Goal: Task Accomplishment & Management: Complete application form

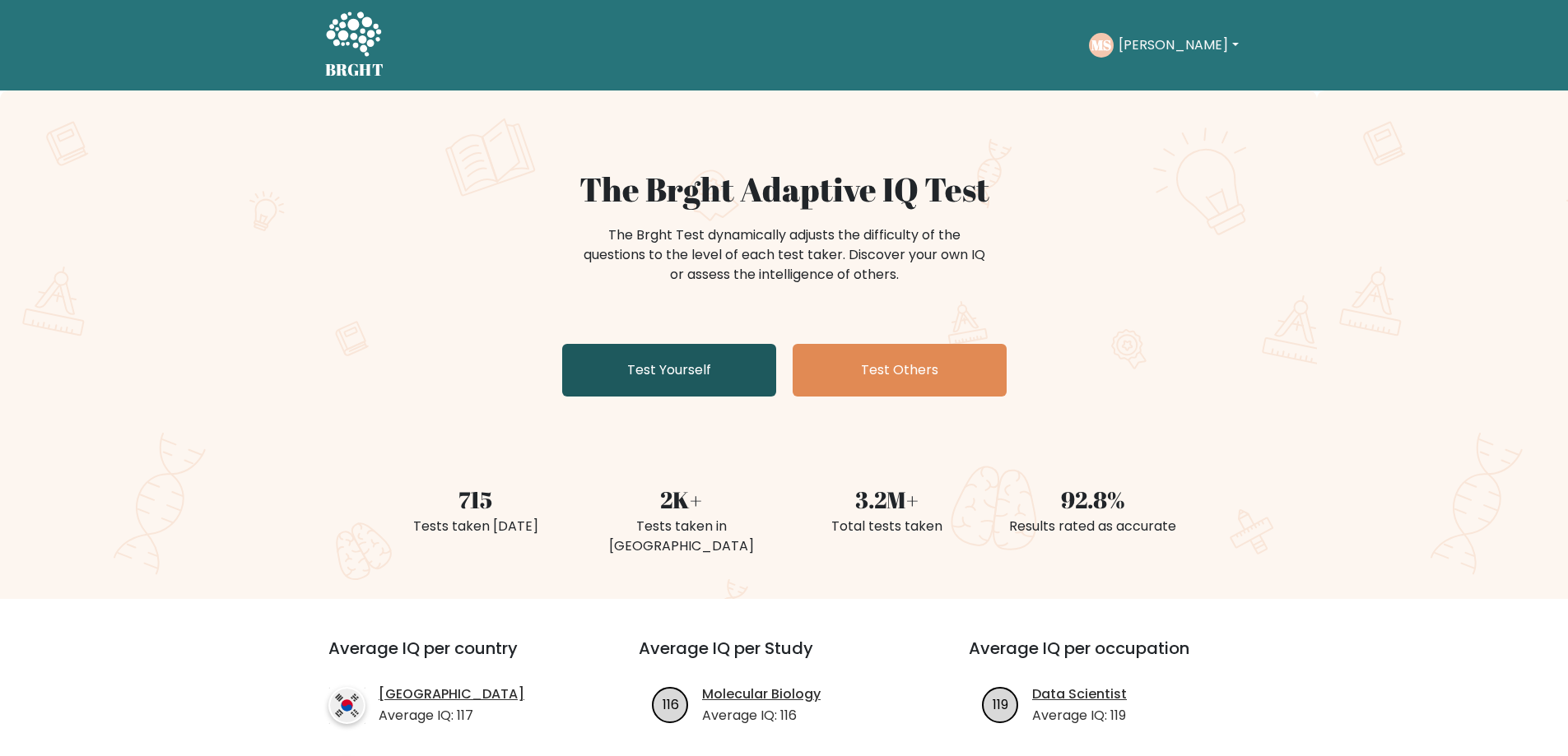
click at [674, 371] on link "Test Yourself" at bounding box center [668, 370] width 214 height 52
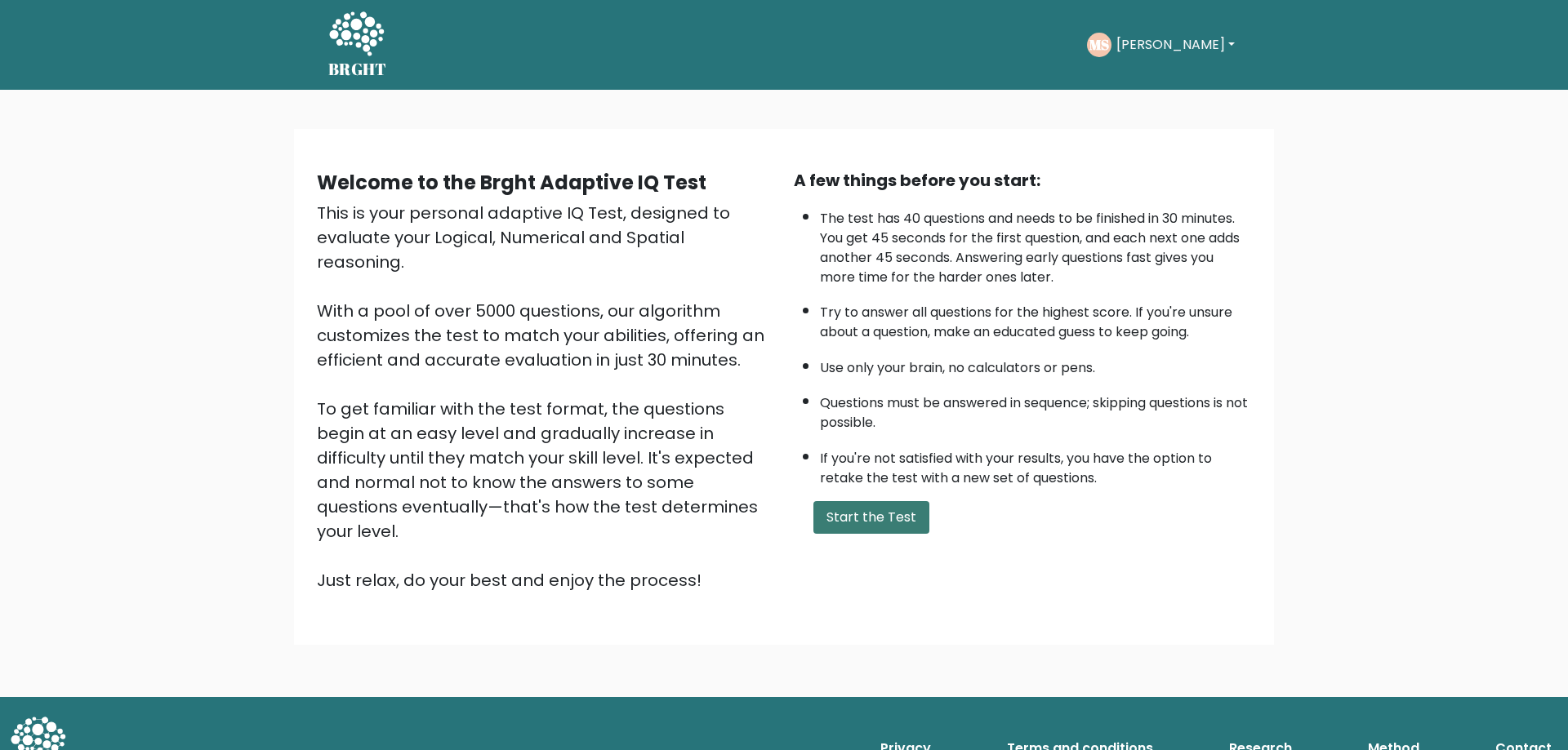
click at [876, 517] on button "Start the Test" at bounding box center [872, 517] width 116 height 33
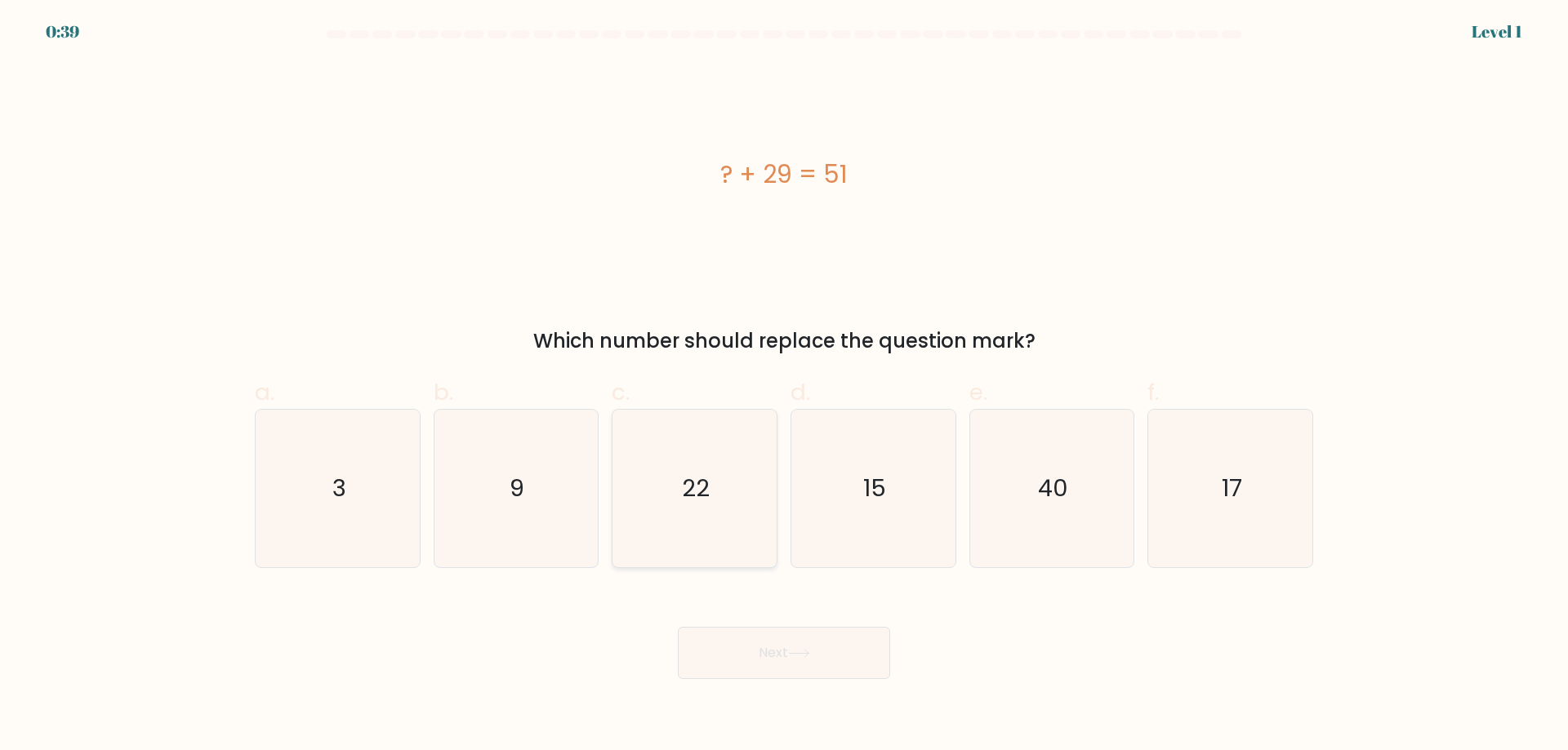
click at [759, 532] on icon "22" at bounding box center [694, 488] width 157 height 157
click at [784, 386] on input "c. 22" at bounding box center [784, 381] width 1 height 11
radio input "true"
click at [777, 653] on button "Next" at bounding box center [784, 652] width 212 height 52
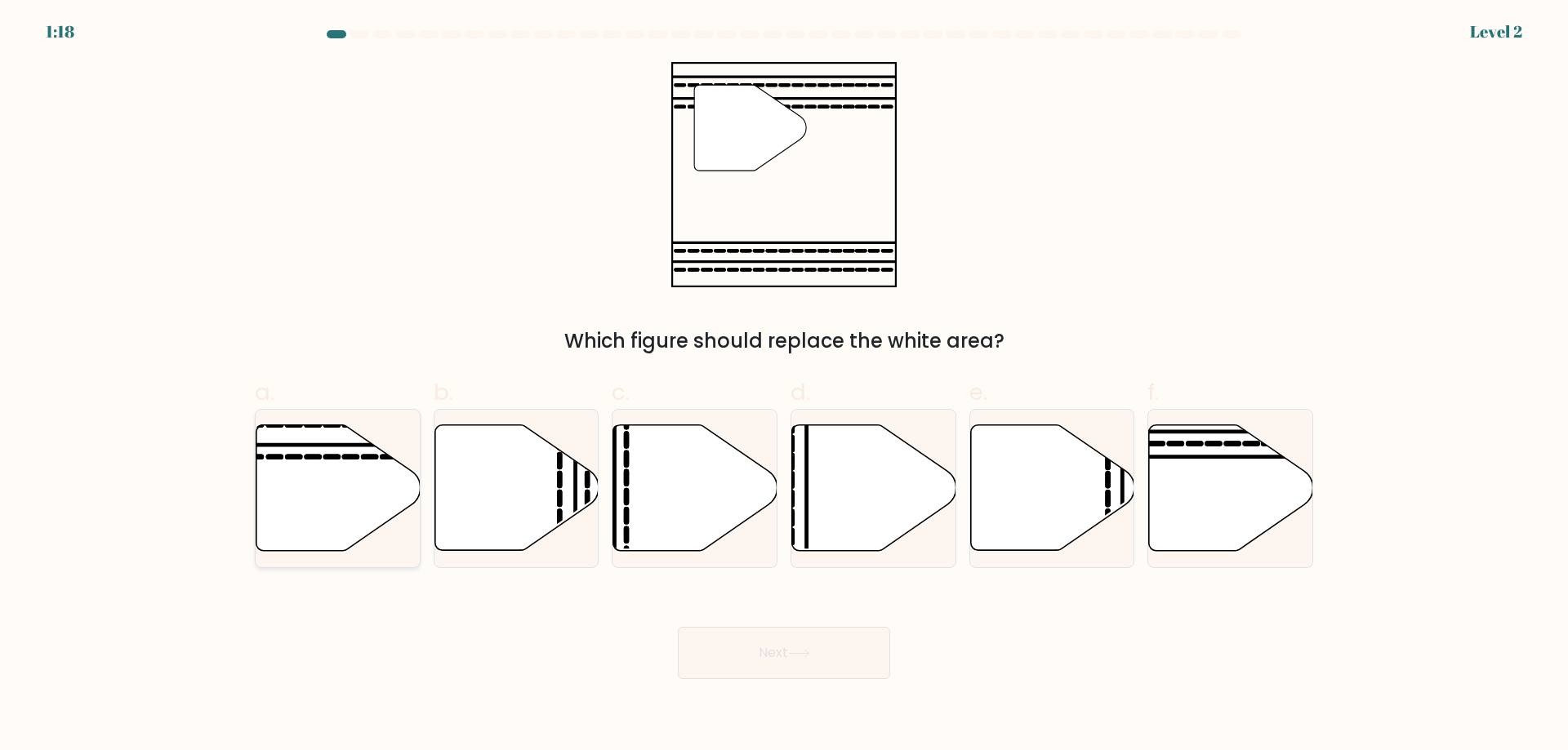
click at [315, 502] on icon at bounding box center [339, 488] width 164 height 126
click at [784, 386] on input "a." at bounding box center [784, 381] width 1 height 11
radio input "true"
click at [762, 663] on button "Next" at bounding box center [784, 652] width 212 height 52
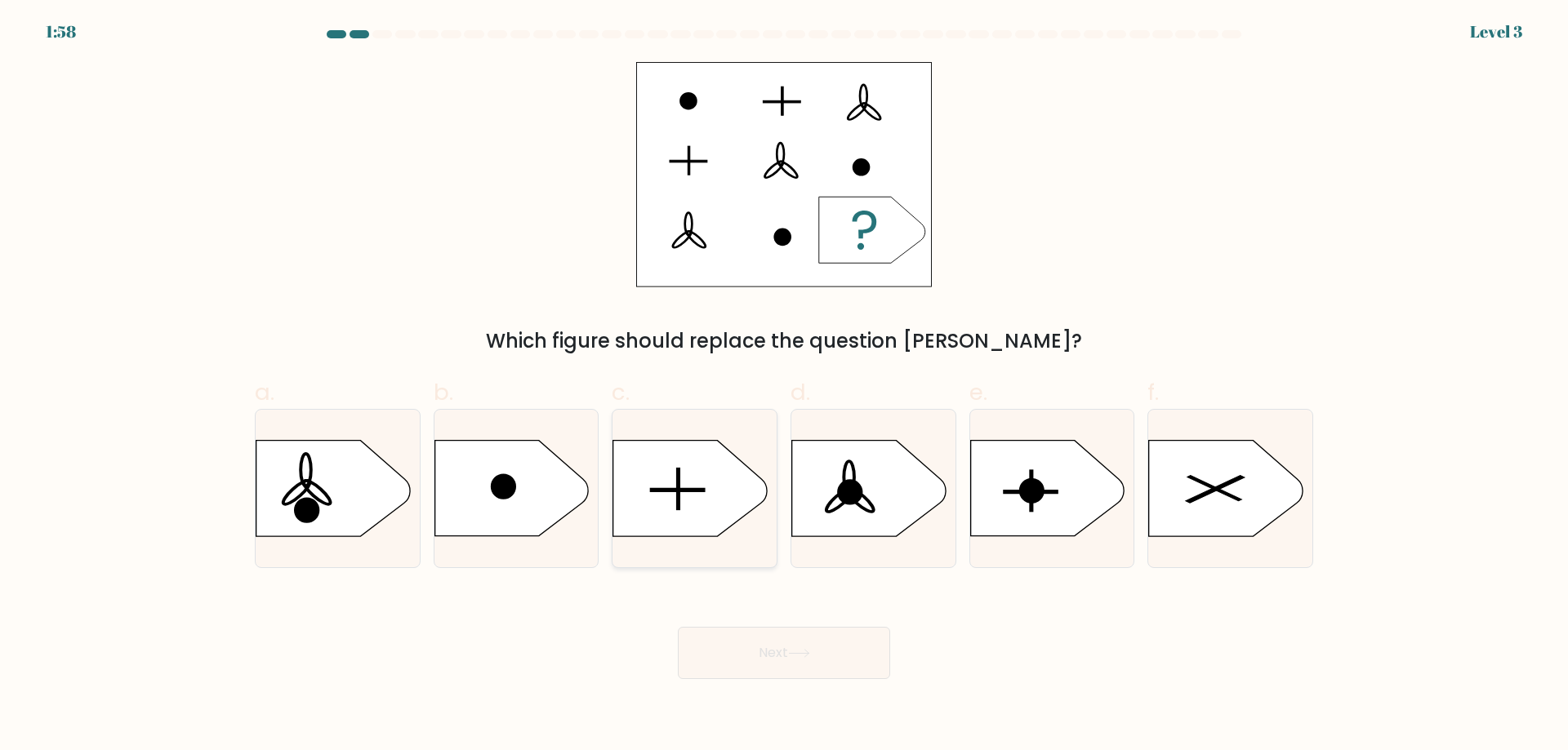
click at [738, 524] on icon at bounding box center [694, 488] width 164 height 97
click at [784, 386] on input "c." at bounding box center [784, 381] width 1 height 11
radio input "true"
click at [825, 655] on button "Next" at bounding box center [784, 652] width 212 height 52
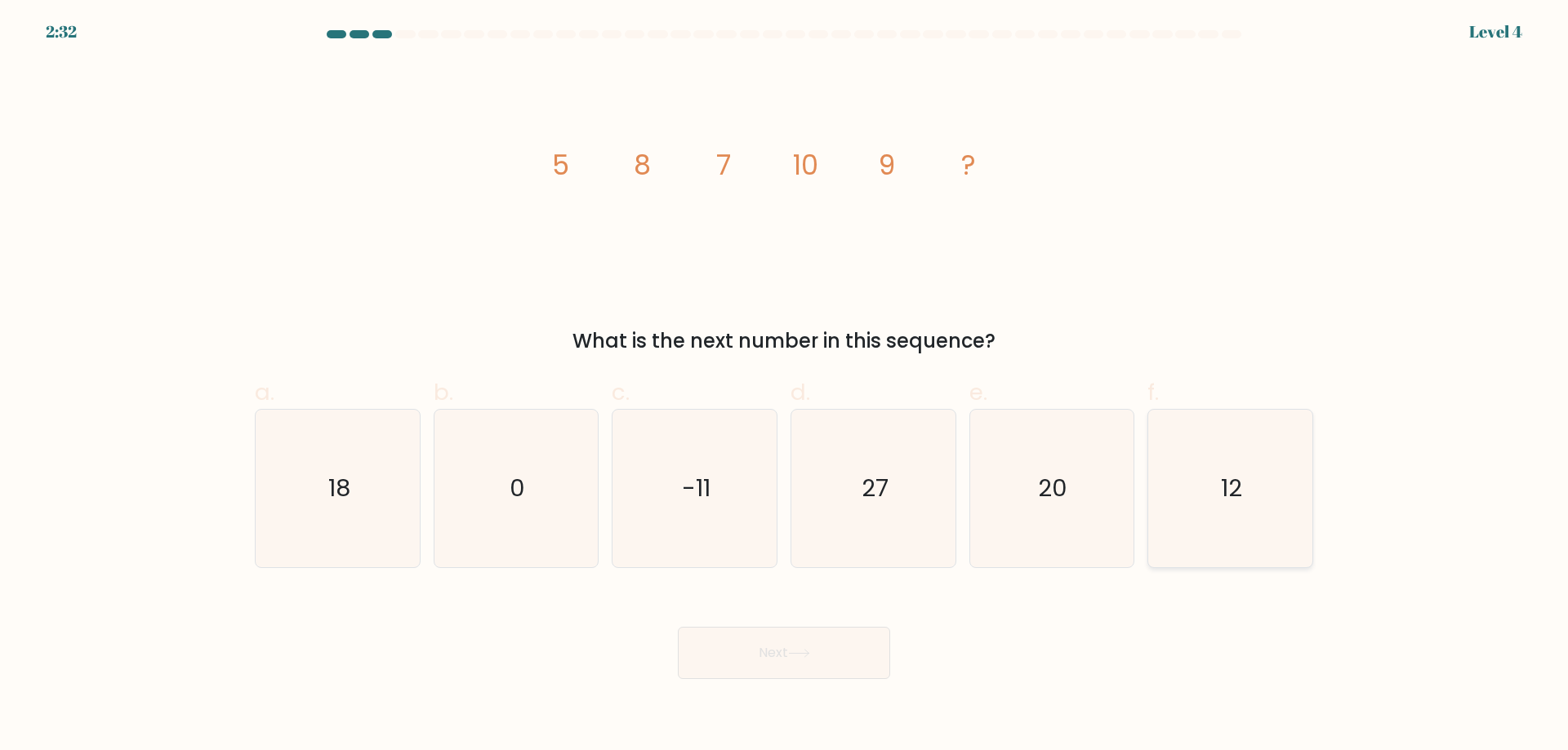
click at [1243, 516] on icon "12" at bounding box center [1229, 488] width 157 height 157
click at [784, 386] on input "f. 12" at bounding box center [784, 381] width 1 height 11
radio input "true"
click at [794, 652] on icon at bounding box center [799, 653] width 22 height 9
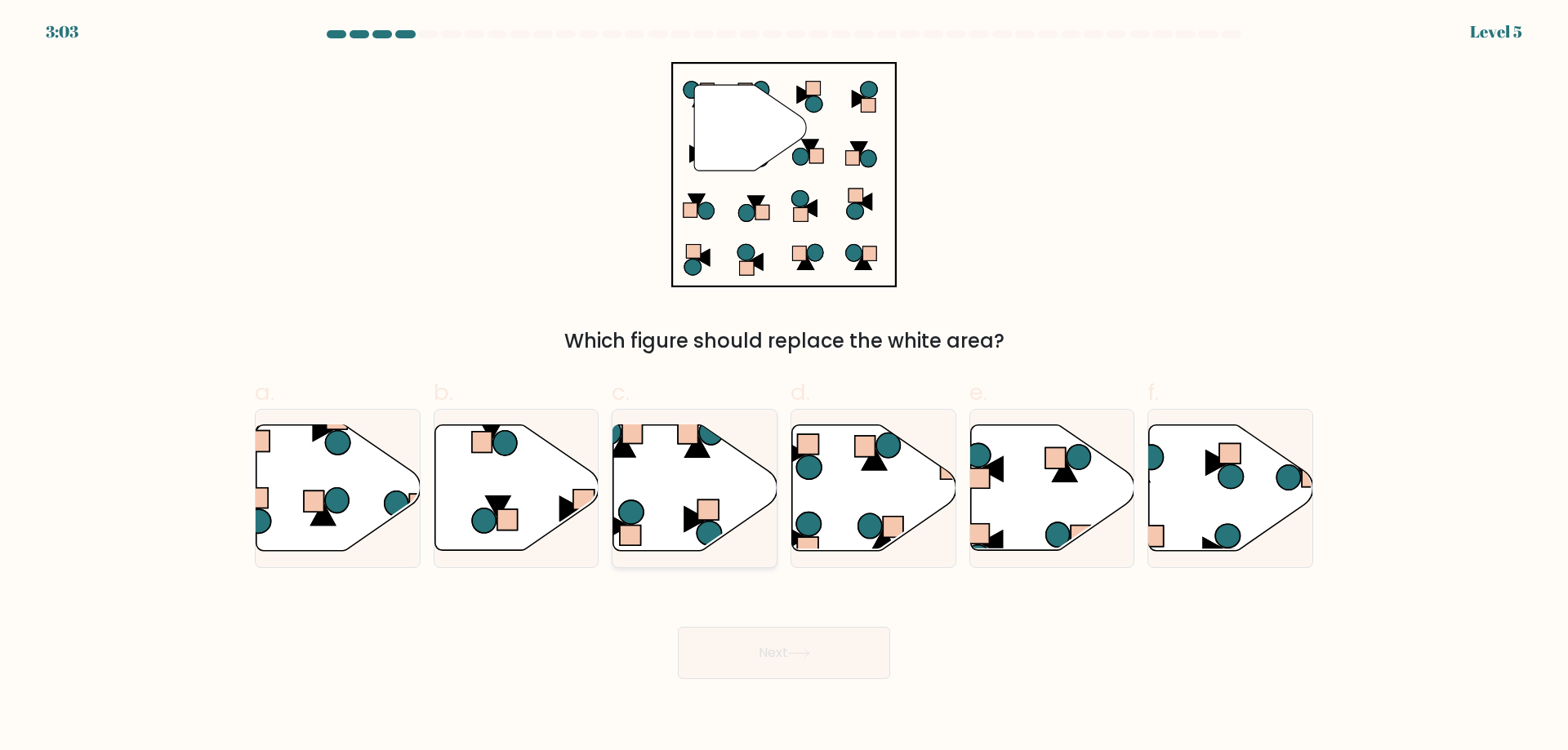
click at [653, 482] on icon at bounding box center [695, 488] width 164 height 126
click at [784, 386] on input "c." at bounding box center [784, 381] width 1 height 11
radio input "true"
click at [779, 644] on button "Next" at bounding box center [784, 652] width 212 height 52
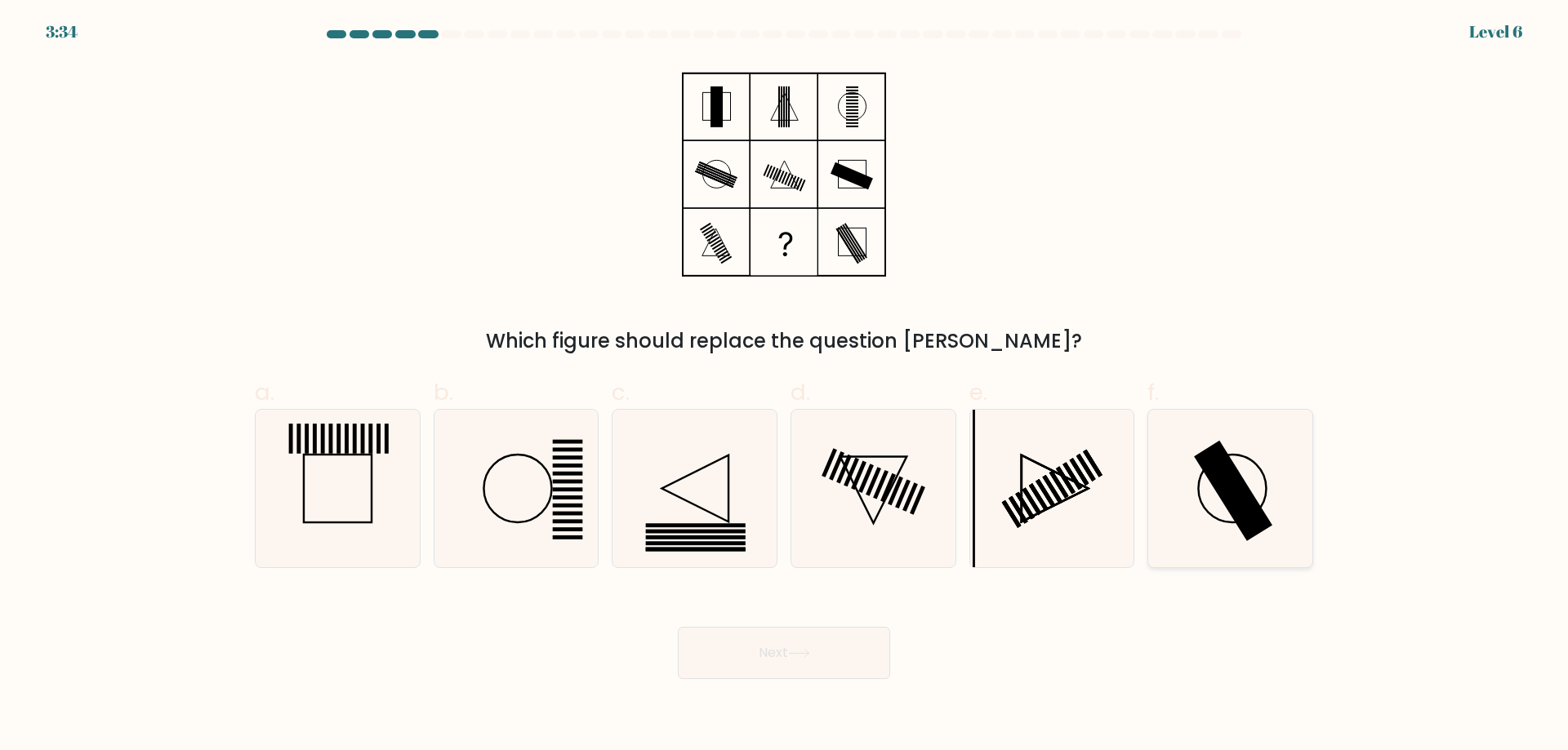
click at [1274, 507] on icon at bounding box center [1229, 488] width 157 height 157
click at [784, 386] on input "f." at bounding box center [784, 381] width 1 height 11
radio input "true"
click at [850, 663] on button "Next" at bounding box center [784, 652] width 212 height 52
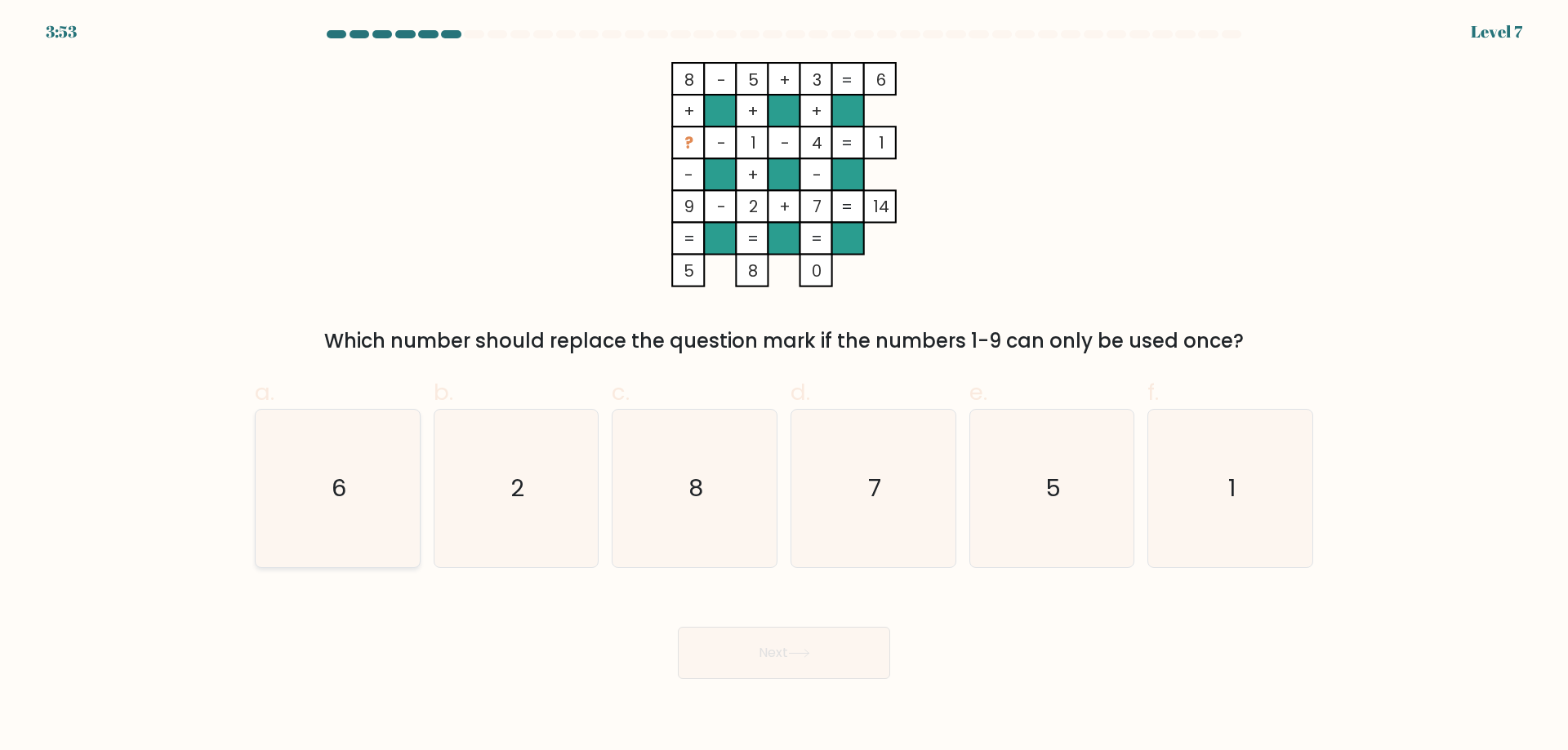
click at [383, 513] on icon "6" at bounding box center [337, 488] width 157 height 157
click at [784, 386] on input "a. 6" at bounding box center [784, 381] width 1 height 11
radio input "true"
click at [792, 652] on icon at bounding box center [799, 653] width 22 height 9
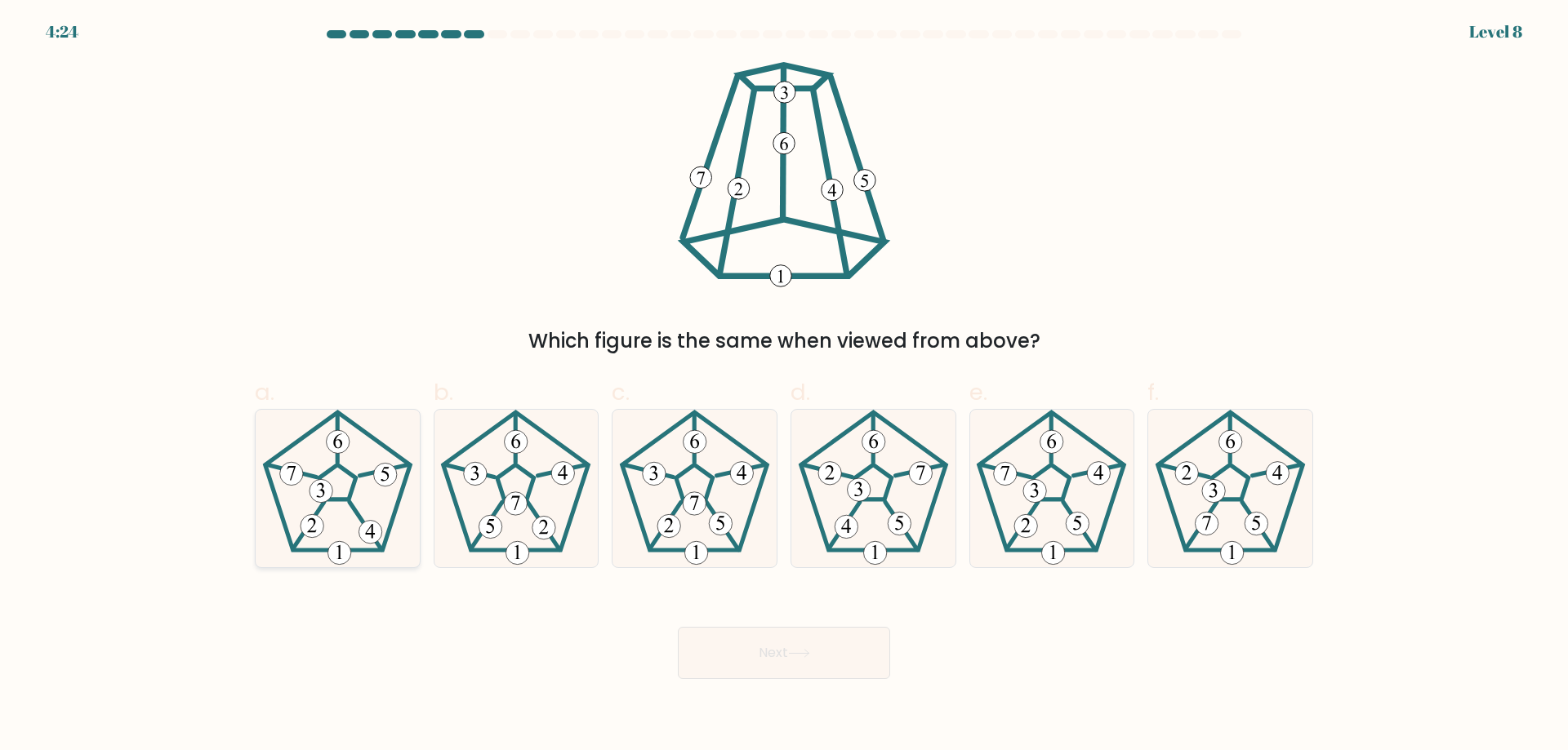
drag, startPoint x: 336, startPoint y: 505, endPoint x: 348, endPoint y: 508, distance: 12.4
click at [336, 506] on icon at bounding box center [337, 488] width 157 height 157
click at [784, 386] on input "a." at bounding box center [784, 381] width 1 height 11
radio input "true"
click at [747, 656] on button "Next" at bounding box center [784, 652] width 212 height 52
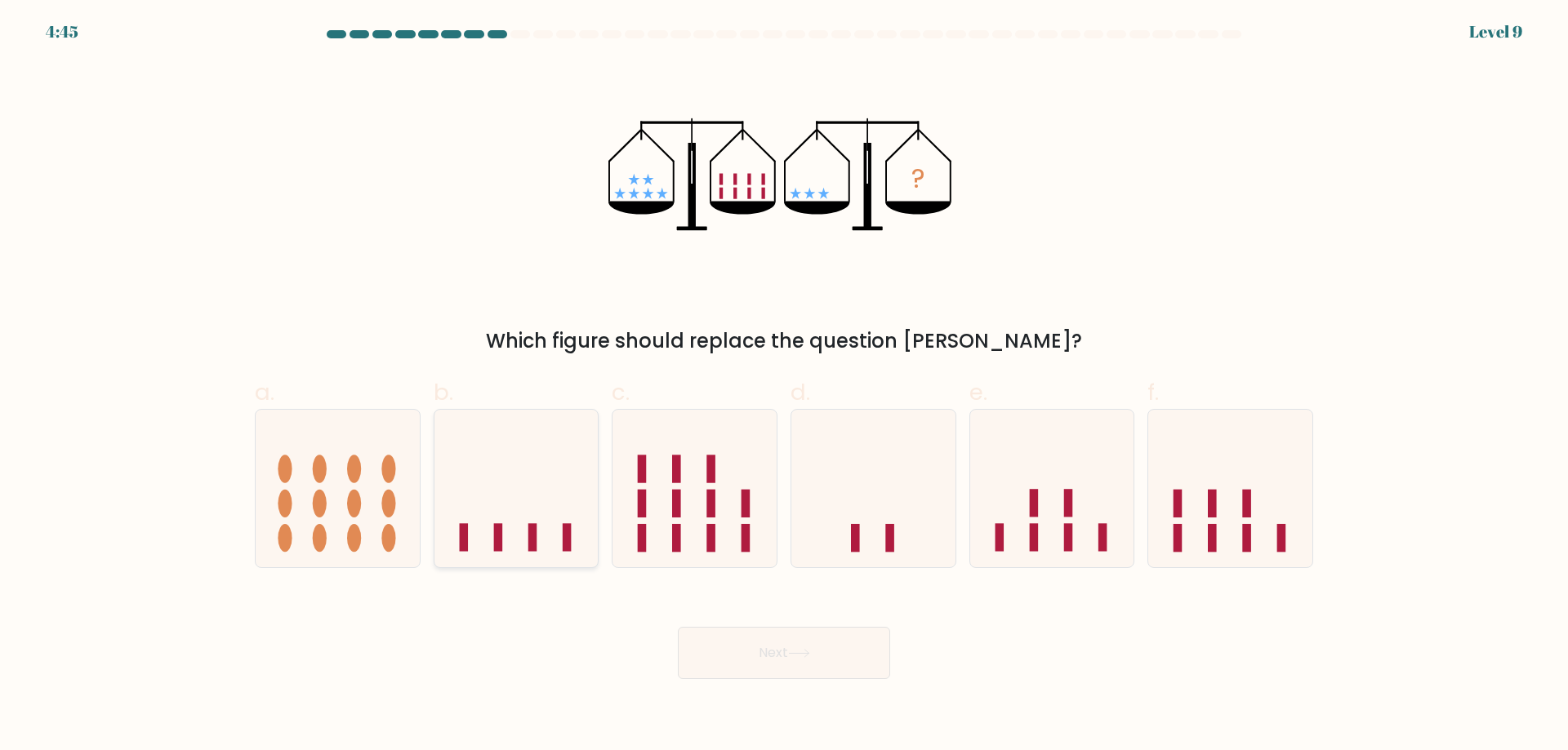
click at [565, 509] on icon at bounding box center [516, 488] width 164 height 135
click at [784, 386] on input "b." at bounding box center [784, 381] width 1 height 11
radio input "true"
click at [1028, 525] on icon at bounding box center [1052, 488] width 164 height 135
click at [784, 386] on input "e." at bounding box center [784, 381] width 1 height 11
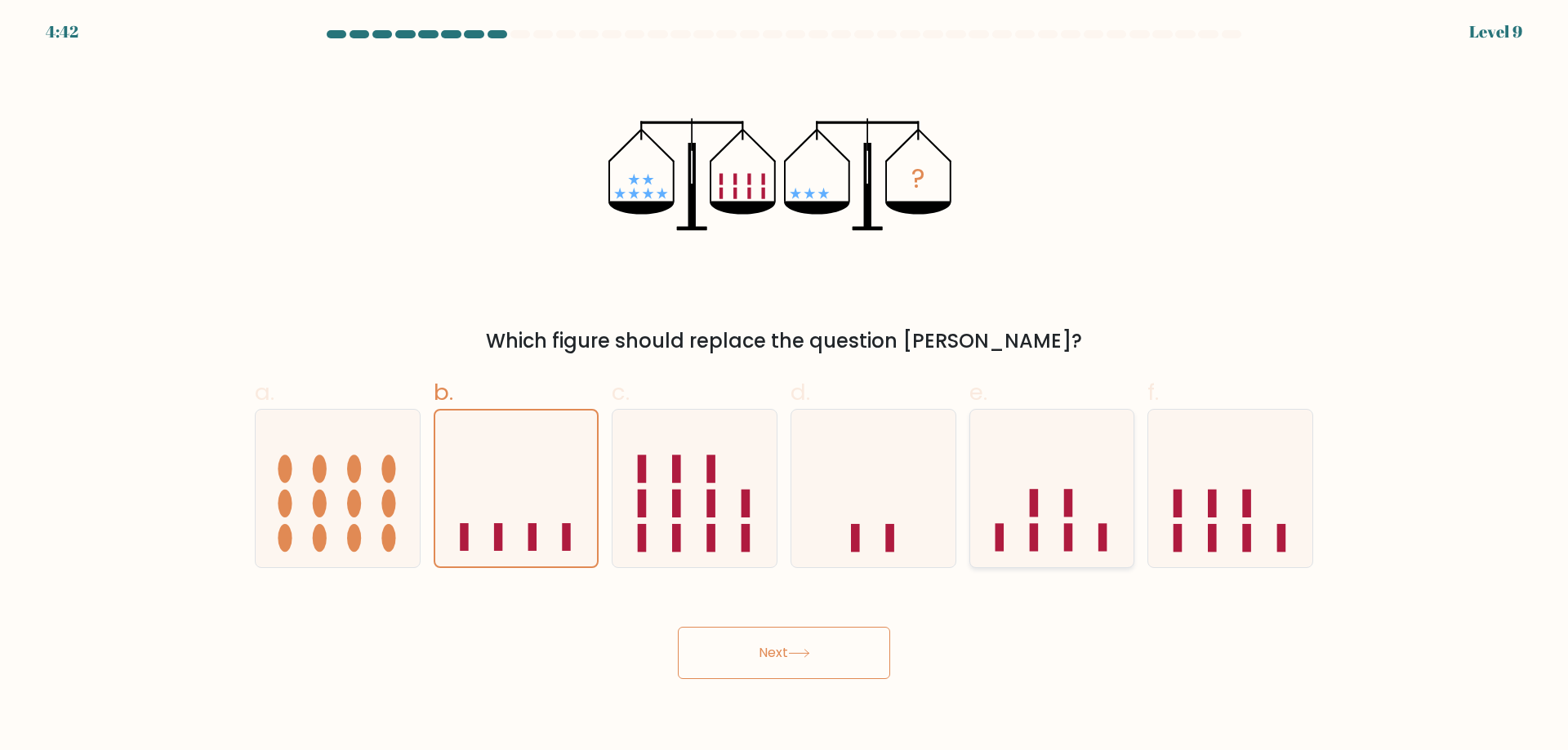
radio input "true"
click at [543, 513] on icon at bounding box center [516, 488] width 164 height 135
click at [784, 386] on input "b." at bounding box center [784, 381] width 1 height 11
radio input "true"
click at [764, 646] on button "Next" at bounding box center [784, 652] width 212 height 52
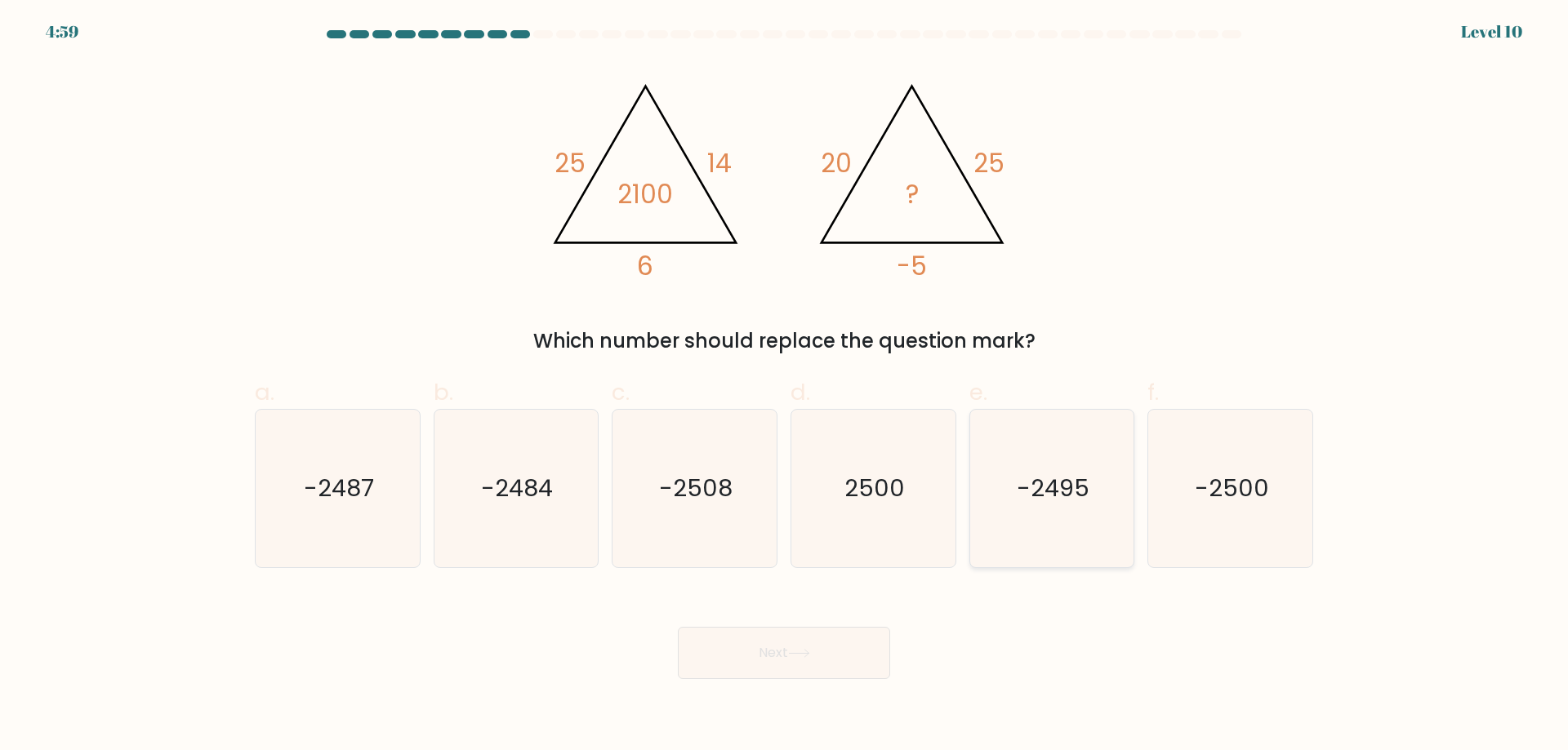
click at [1130, 503] on icon "-2495" at bounding box center [1051, 488] width 157 height 157
click at [784, 386] on input "e. -2495" at bounding box center [784, 381] width 1 height 11
radio input "true"
click at [845, 644] on button "Next" at bounding box center [784, 652] width 212 height 52
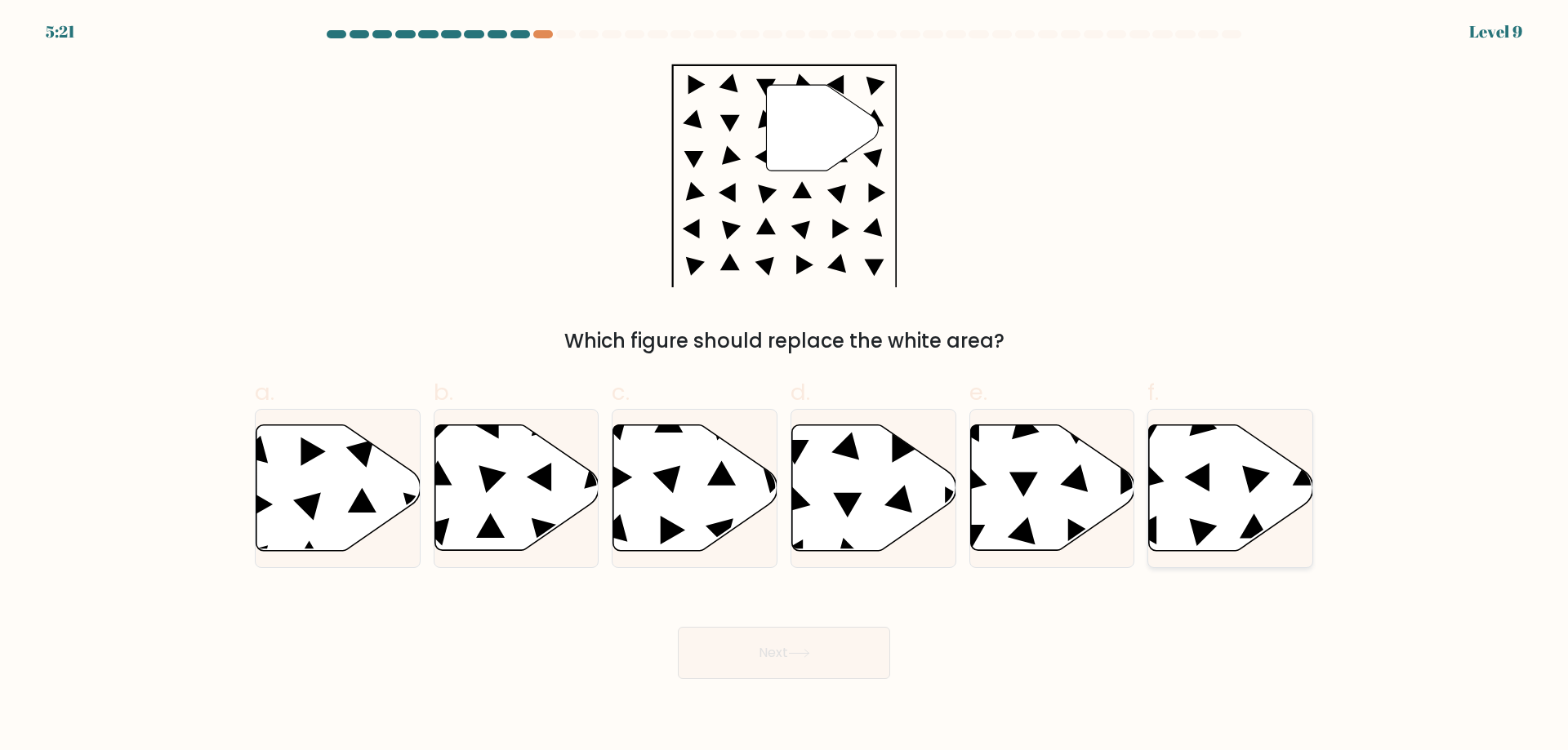
click at [1206, 511] on icon at bounding box center [1230, 488] width 164 height 126
click at [784, 386] on input "f." at bounding box center [784, 381] width 1 height 11
radio input "true"
click at [816, 657] on button "Next" at bounding box center [784, 652] width 212 height 52
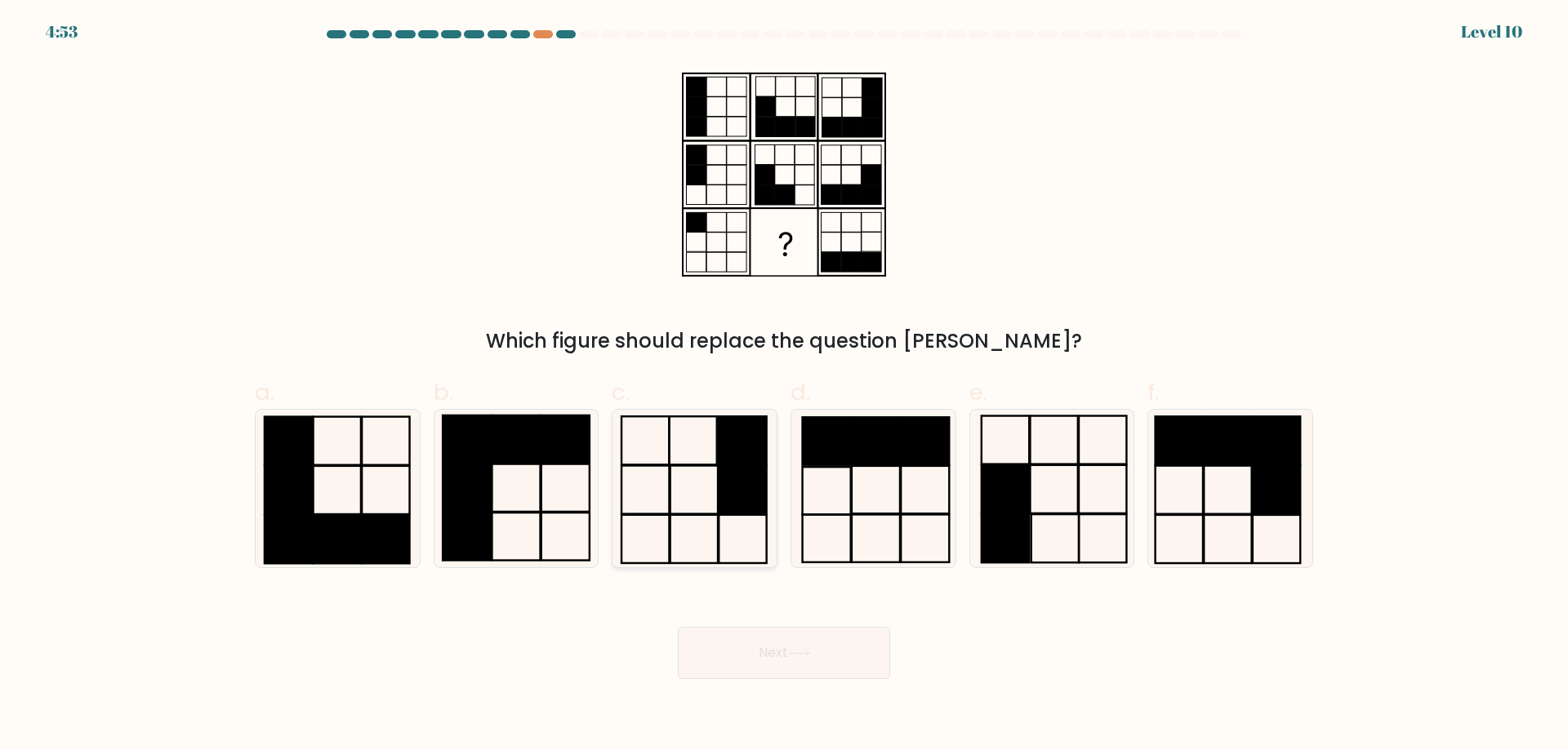
click at [764, 506] on rect at bounding box center [742, 490] width 47 height 48
click at [784, 386] on input "c." at bounding box center [784, 381] width 1 height 11
radio input "true"
click at [792, 644] on button "Next" at bounding box center [784, 652] width 212 height 52
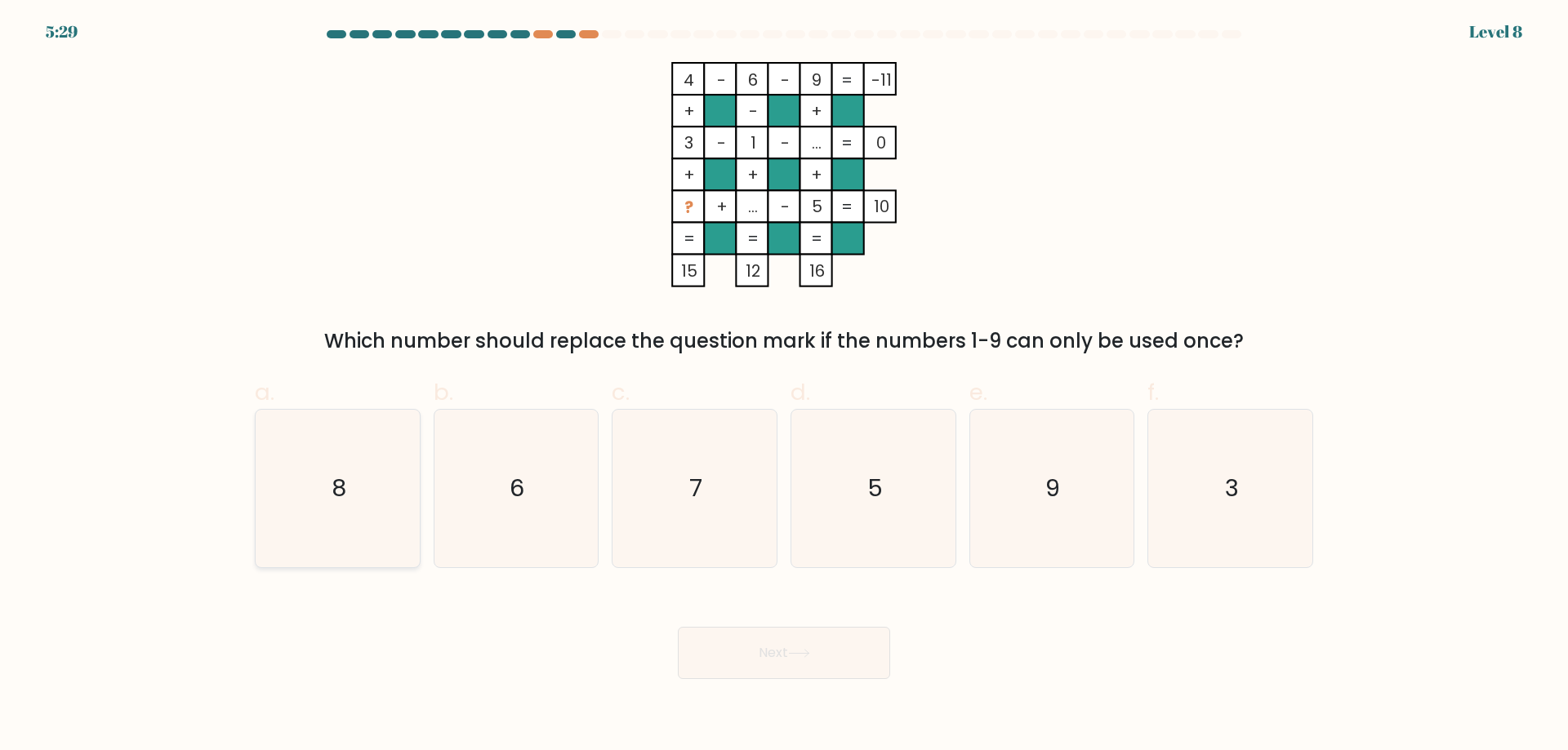
click at [334, 518] on icon "8" at bounding box center [337, 488] width 157 height 157
click at [784, 386] on input "a. 8" at bounding box center [784, 381] width 1 height 11
radio input "true"
click at [799, 651] on icon at bounding box center [799, 653] width 22 height 9
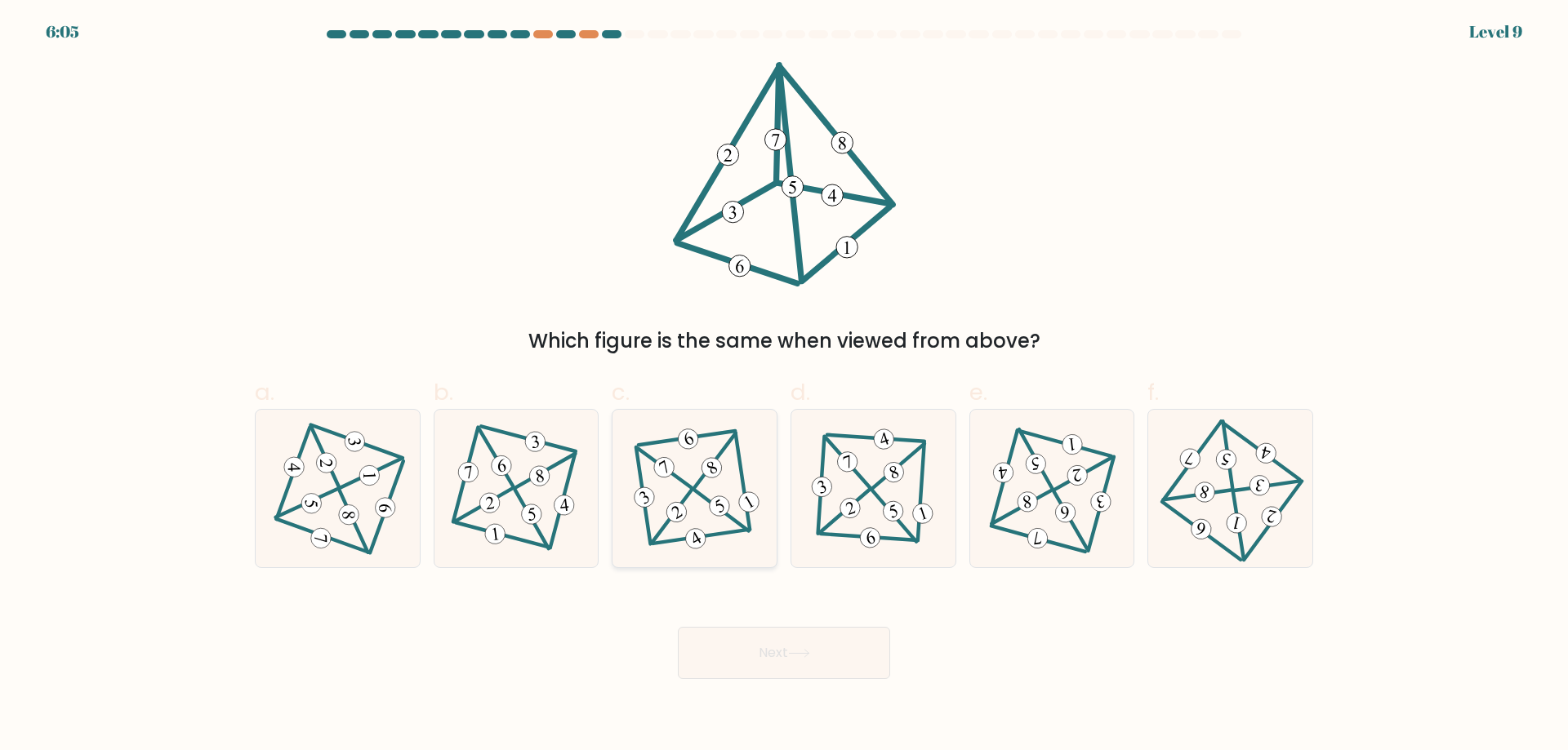
click at [711, 506] on 341 at bounding box center [718, 506] width 27 height 27
click at [784, 386] on input "c." at bounding box center [784, 381] width 1 height 11
radio input "true"
click at [893, 530] on icon at bounding box center [872, 488] width 129 height 126
click at [784, 386] on input "d." at bounding box center [784, 381] width 1 height 11
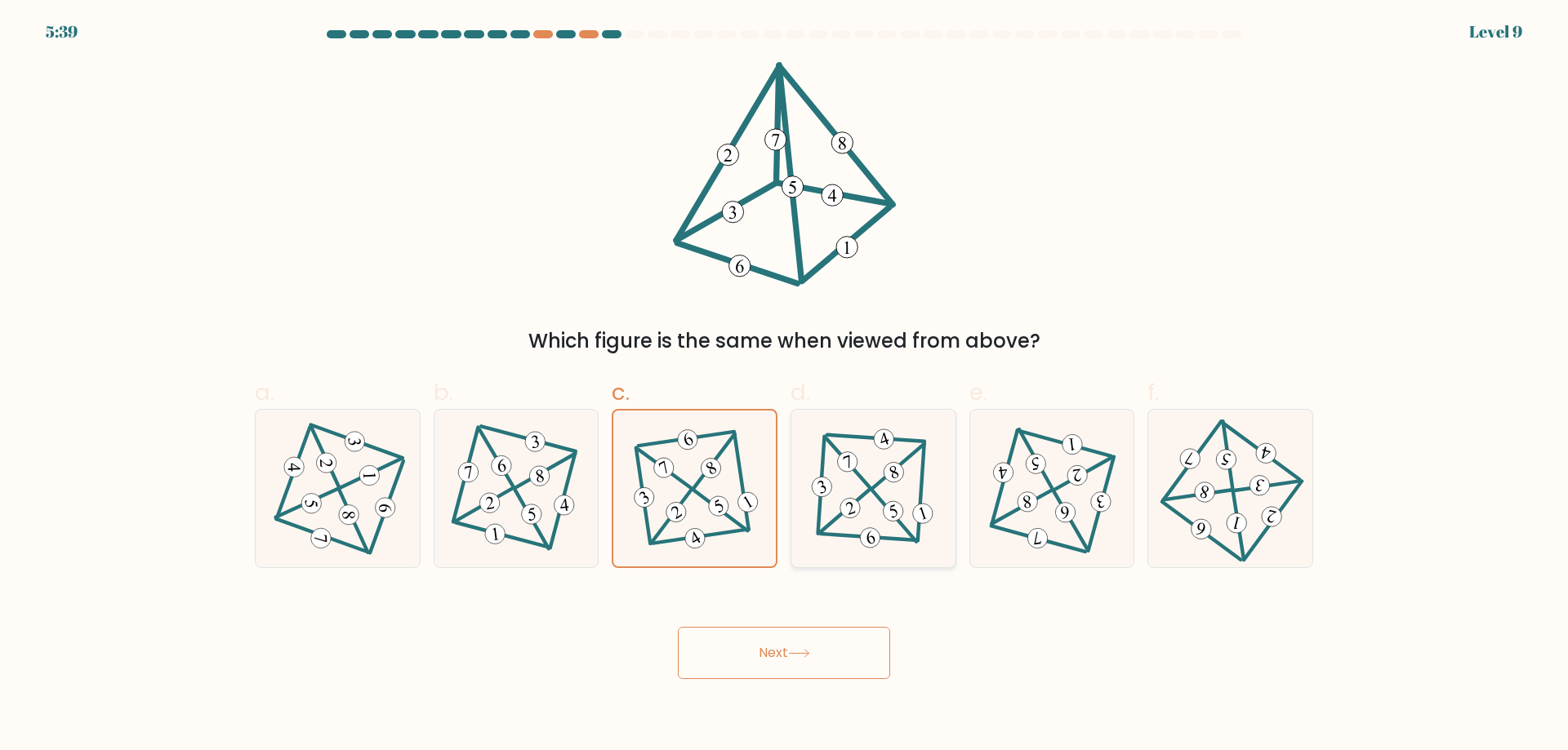
radio input "true"
click at [783, 646] on button "Next" at bounding box center [784, 652] width 212 height 52
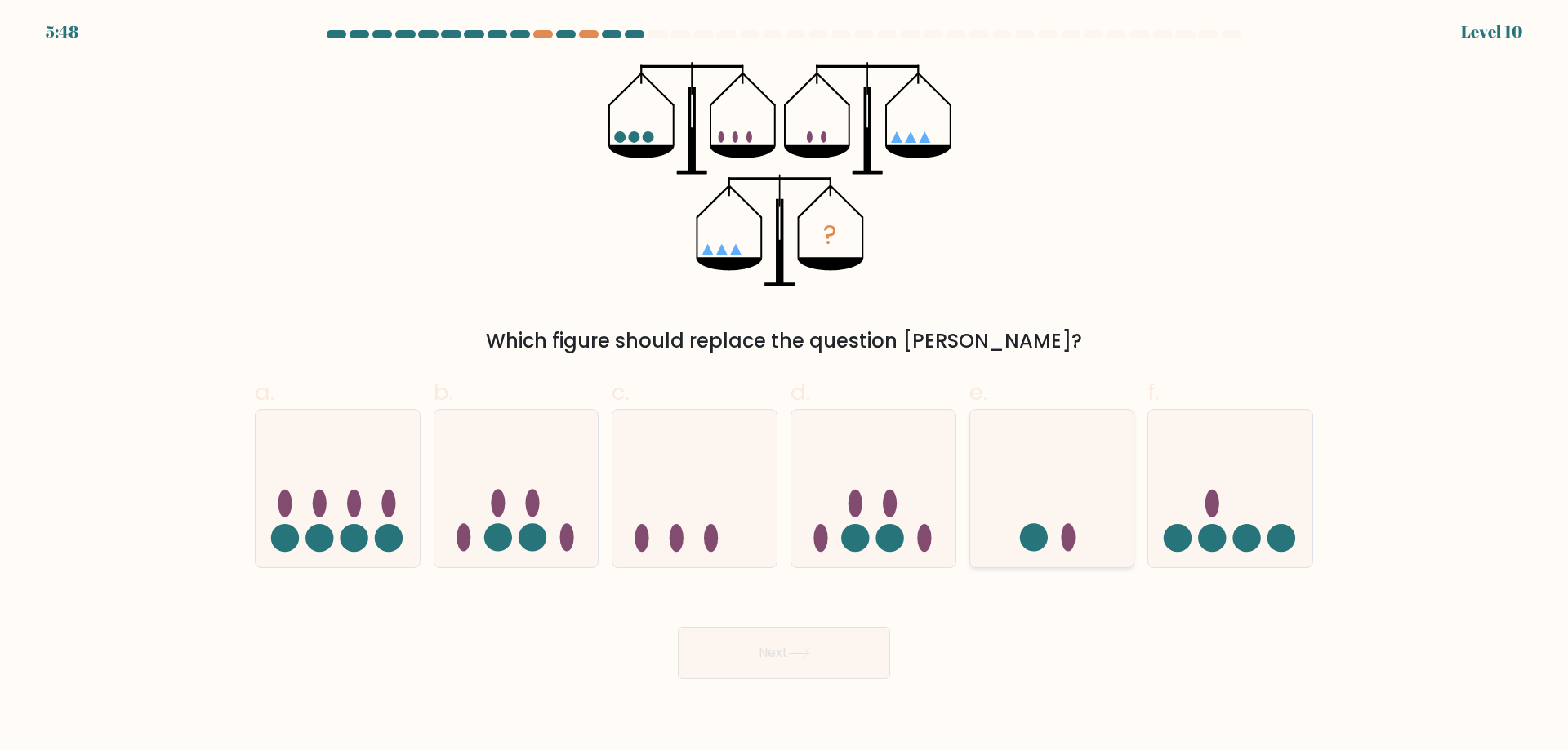
click at [1039, 528] on circle at bounding box center [1034, 538] width 28 height 28
click at [784, 386] on input "e." at bounding box center [784, 381] width 1 height 11
radio input "true"
click at [799, 652] on icon at bounding box center [799, 653] width 22 height 9
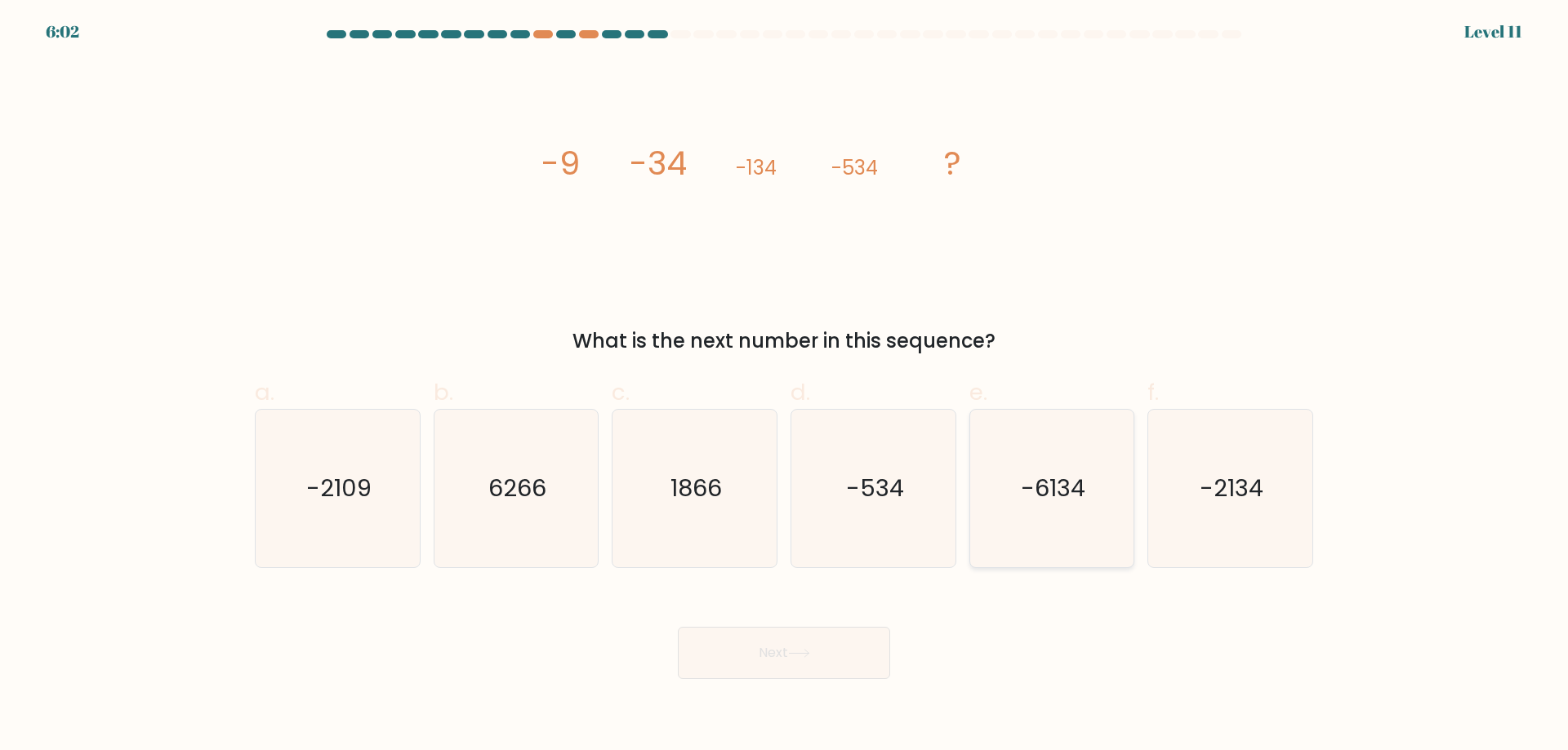
click at [1048, 533] on icon "-6134" at bounding box center [1051, 488] width 157 height 157
click at [784, 386] on input "e. -6134" at bounding box center [784, 381] width 1 height 11
radio input "true"
click at [790, 655] on button "Next" at bounding box center [784, 652] width 212 height 52
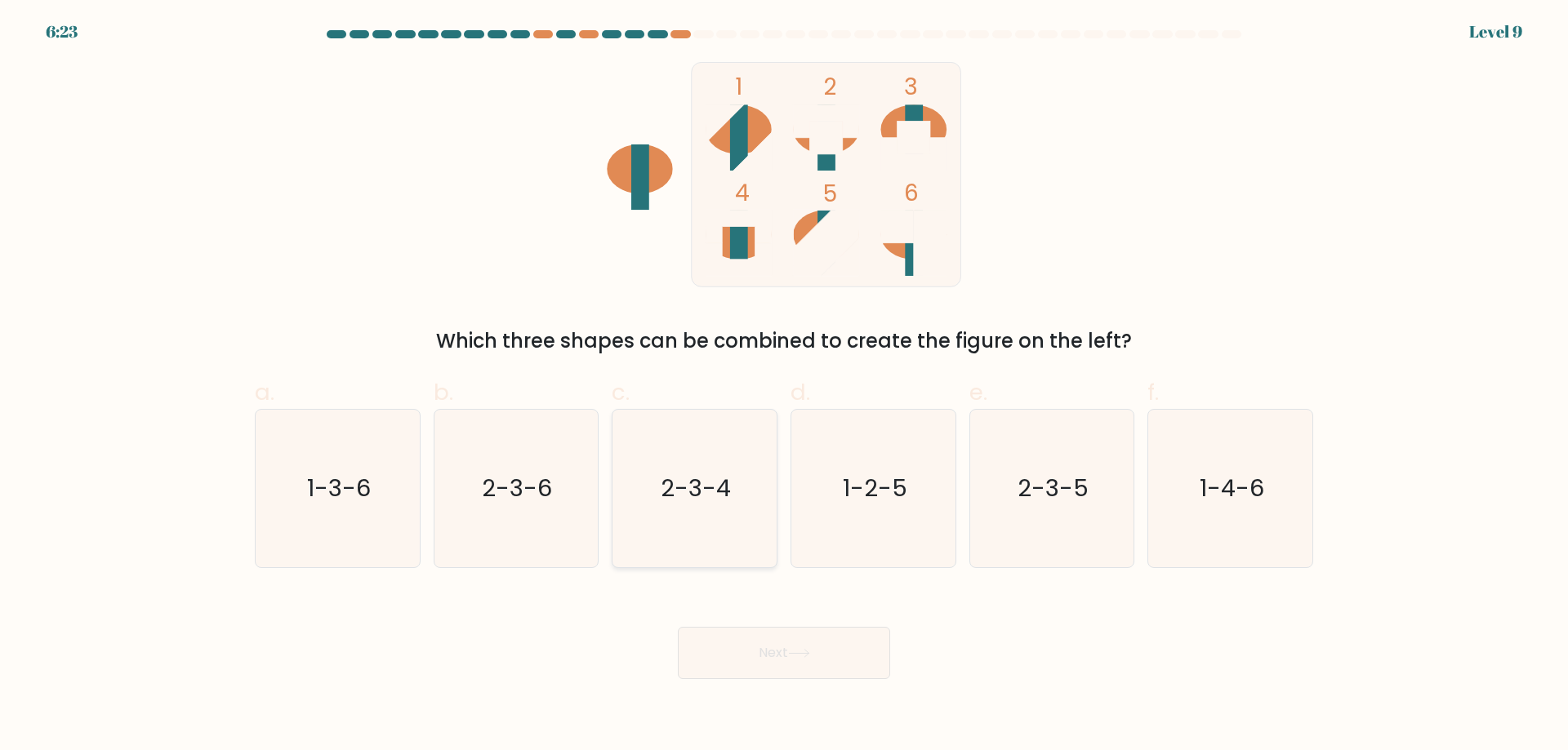
click at [693, 511] on icon "2-3-4" at bounding box center [694, 488] width 157 height 157
click at [784, 386] on input "c. 2-3-4" at bounding box center [784, 381] width 1 height 11
radio input "true"
click at [759, 656] on button "Next" at bounding box center [784, 652] width 212 height 52
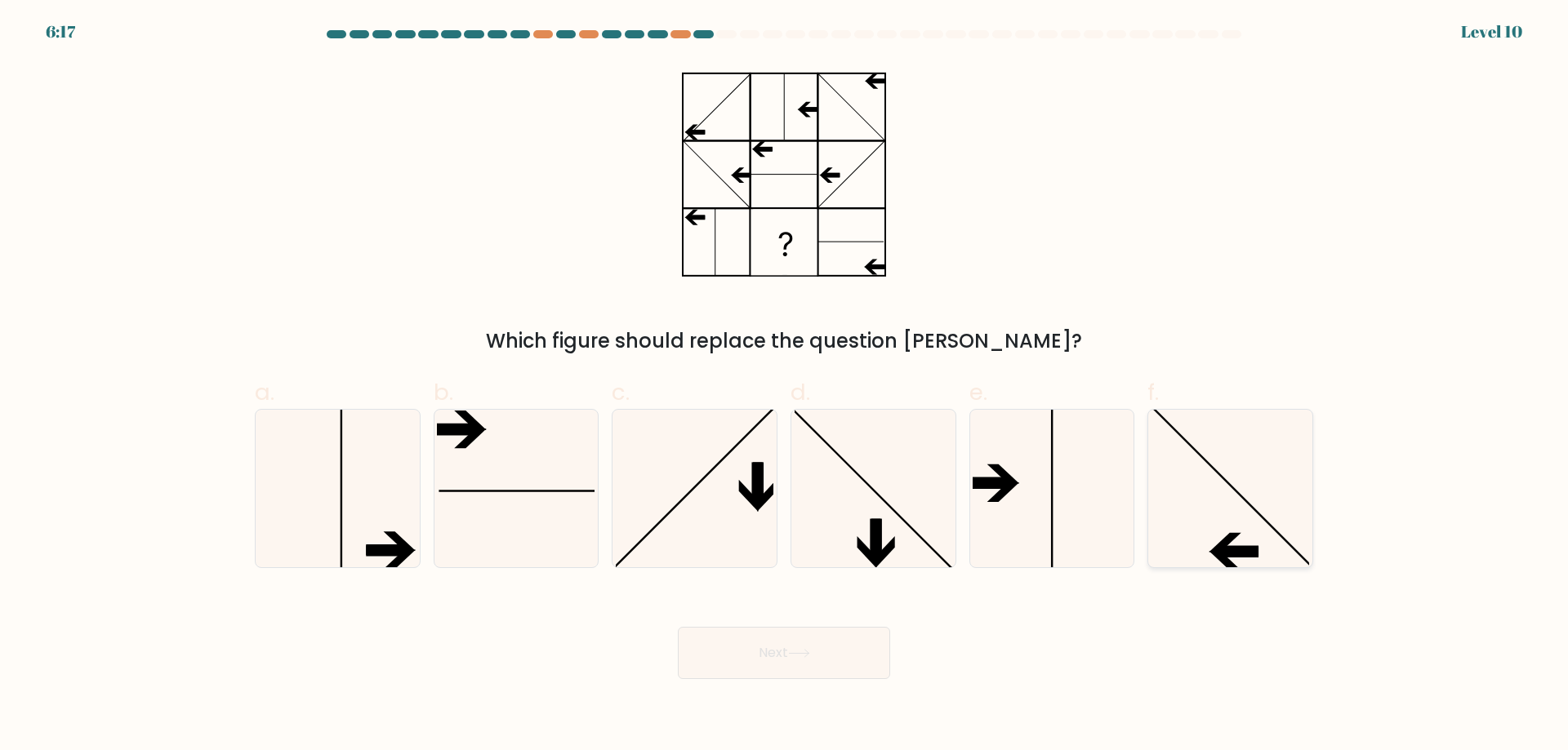
click at [1241, 514] on icon at bounding box center [1229, 488] width 157 height 157
click at [784, 386] on input "f." at bounding box center [784, 381] width 1 height 11
radio input "true"
click at [767, 667] on button "Next" at bounding box center [784, 652] width 212 height 52
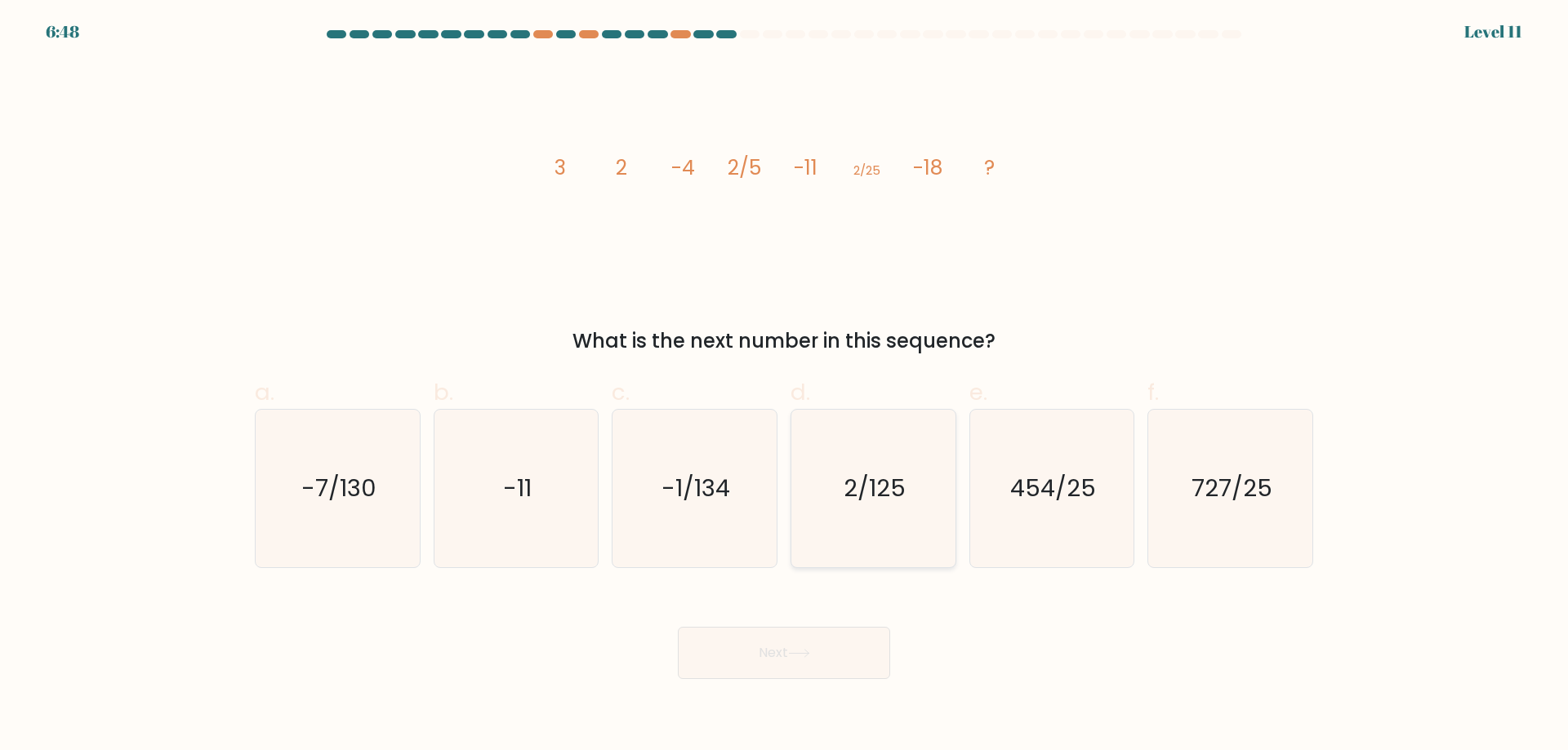
click at [891, 527] on icon "2/125" at bounding box center [872, 488] width 157 height 157
click at [784, 386] on input "d. 2/125" at bounding box center [784, 381] width 1 height 11
radio input "true"
click at [802, 666] on button "Next" at bounding box center [784, 652] width 212 height 52
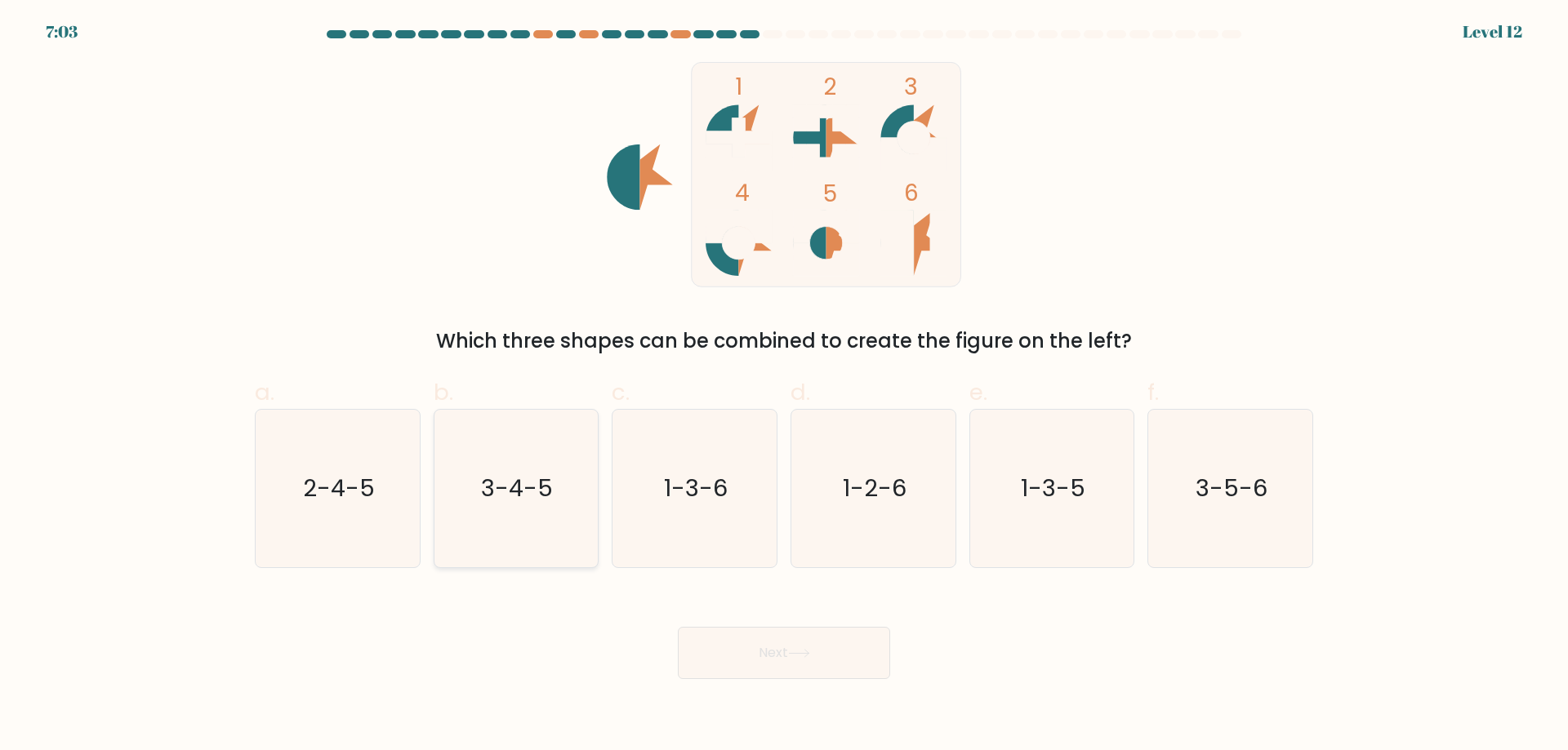
click at [544, 507] on icon "3-4-5" at bounding box center [515, 488] width 157 height 157
click at [784, 386] on input "b. 3-4-5" at bounding box center [784, 381] width 1 height 11
radio input "true"
click at [811, 641] on button "Next" at bounding box center [784, 652] width 212 height 52
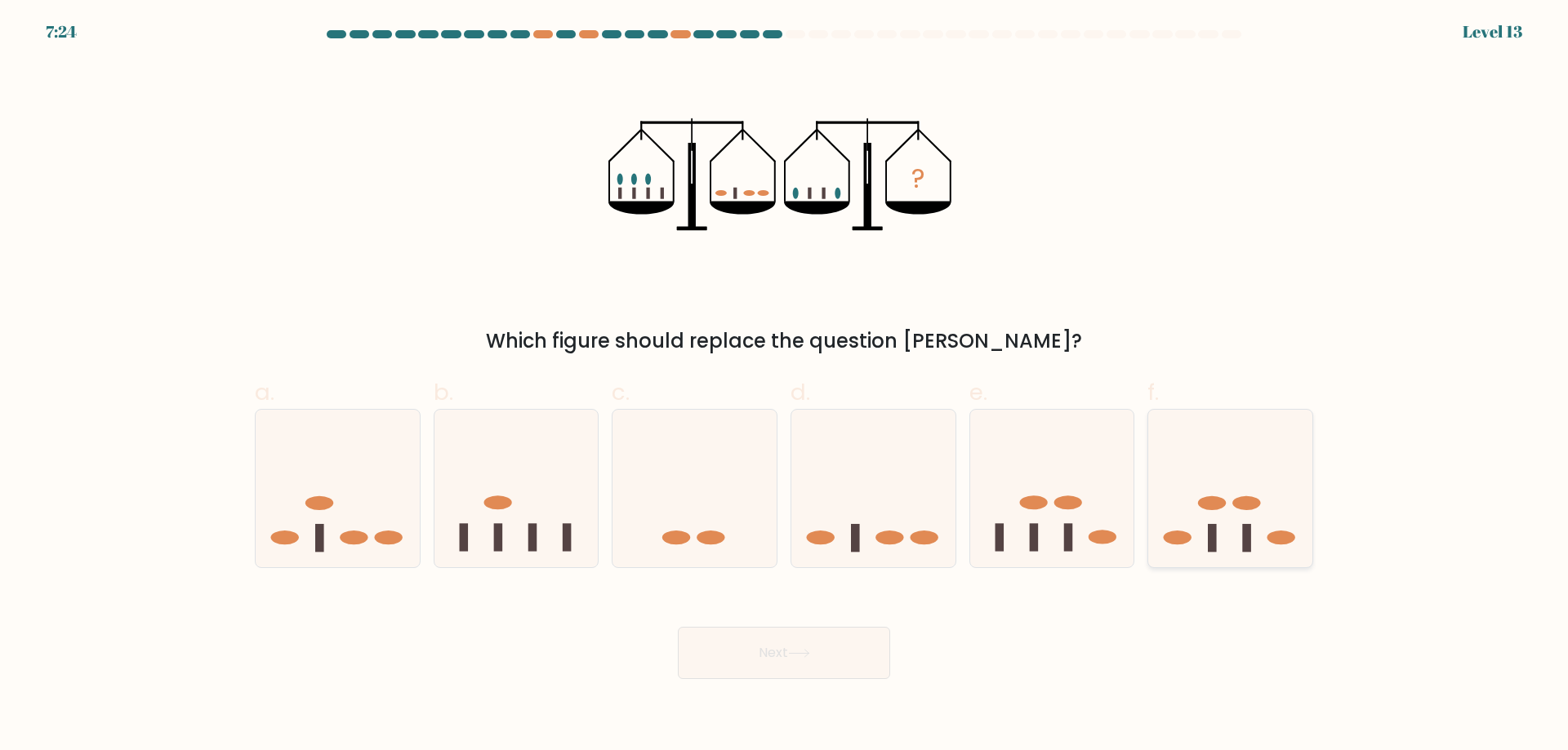
click at [1245, 522] on icon at bounding box center [1229, 488] width 164 height 135
click at [784, 386] on input "f." at bounding box center [784, 381] width 1 height 11
radio input "true"
click at [777, 659] on button "Next" at bounding box center [784, 652] width 212 height 52
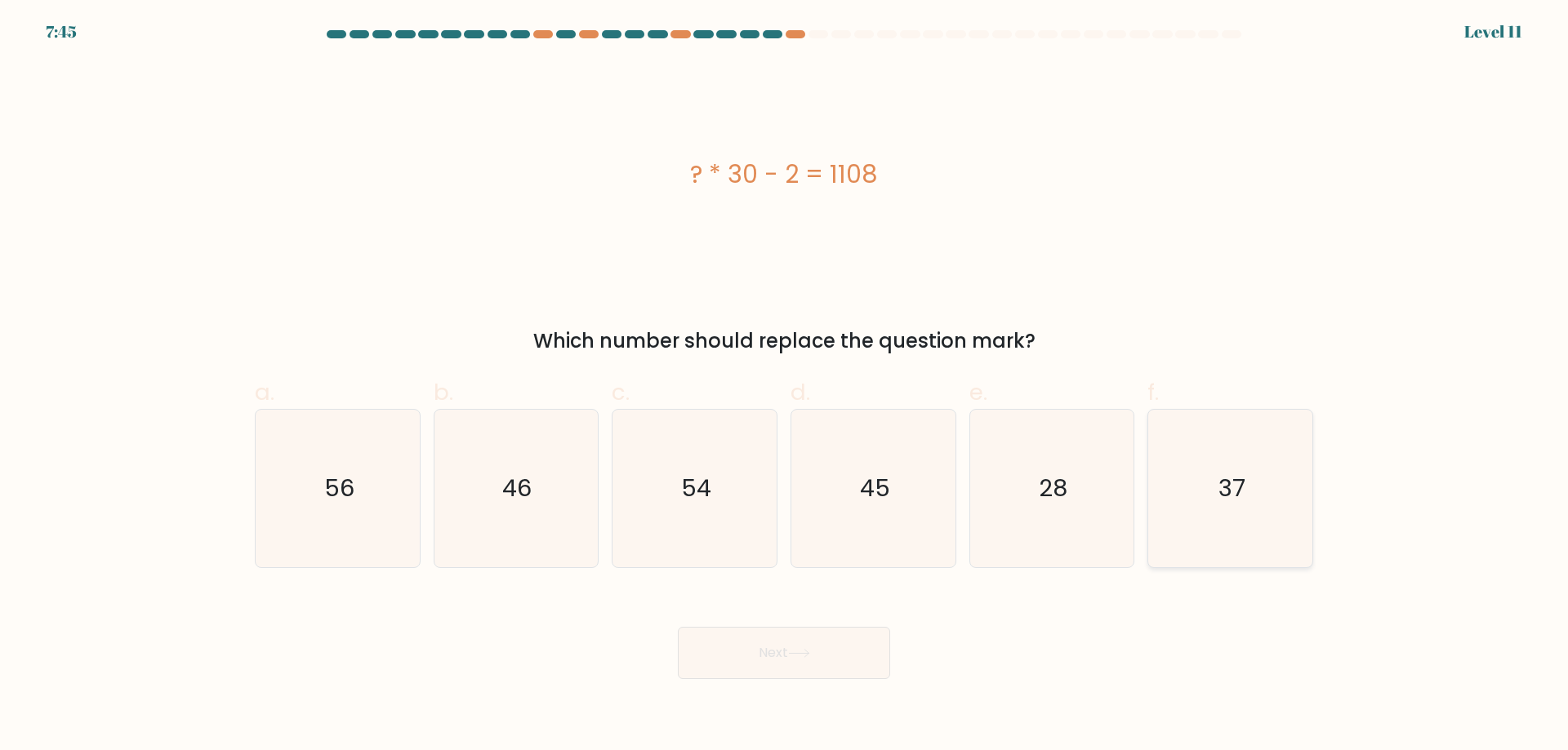
click at [1259, 489] on icon "37" at bounding box center [1229, 488] width 157 height 157
click at [784, 386] on input "f. 37" at bounding box center [784, 381] width 1 height 11
radio input "true"
click at [750, 665] on button "Next" at bounding box center [784, 652] width 212 height 52
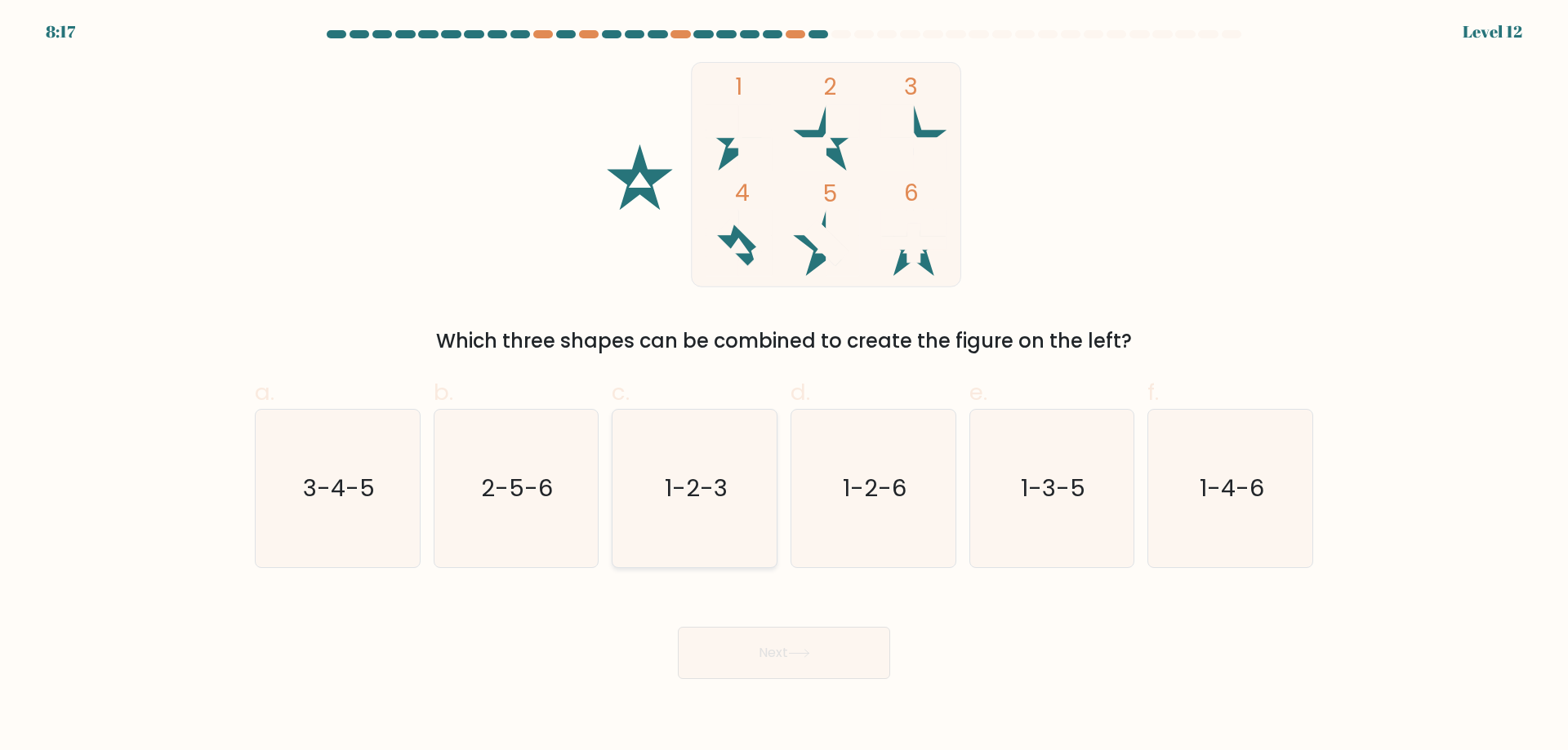
click at [706, 519] on icon "1-2-3" at bounding box center [694, 488] width 157 height 157
click at [784, 386] on input "c. 1-2-3" at bounding box center [784, 381] width 1 height 11
radio input "true"
click at [810, 657] on icon at bounding box center [799, 653] width 22 height 9
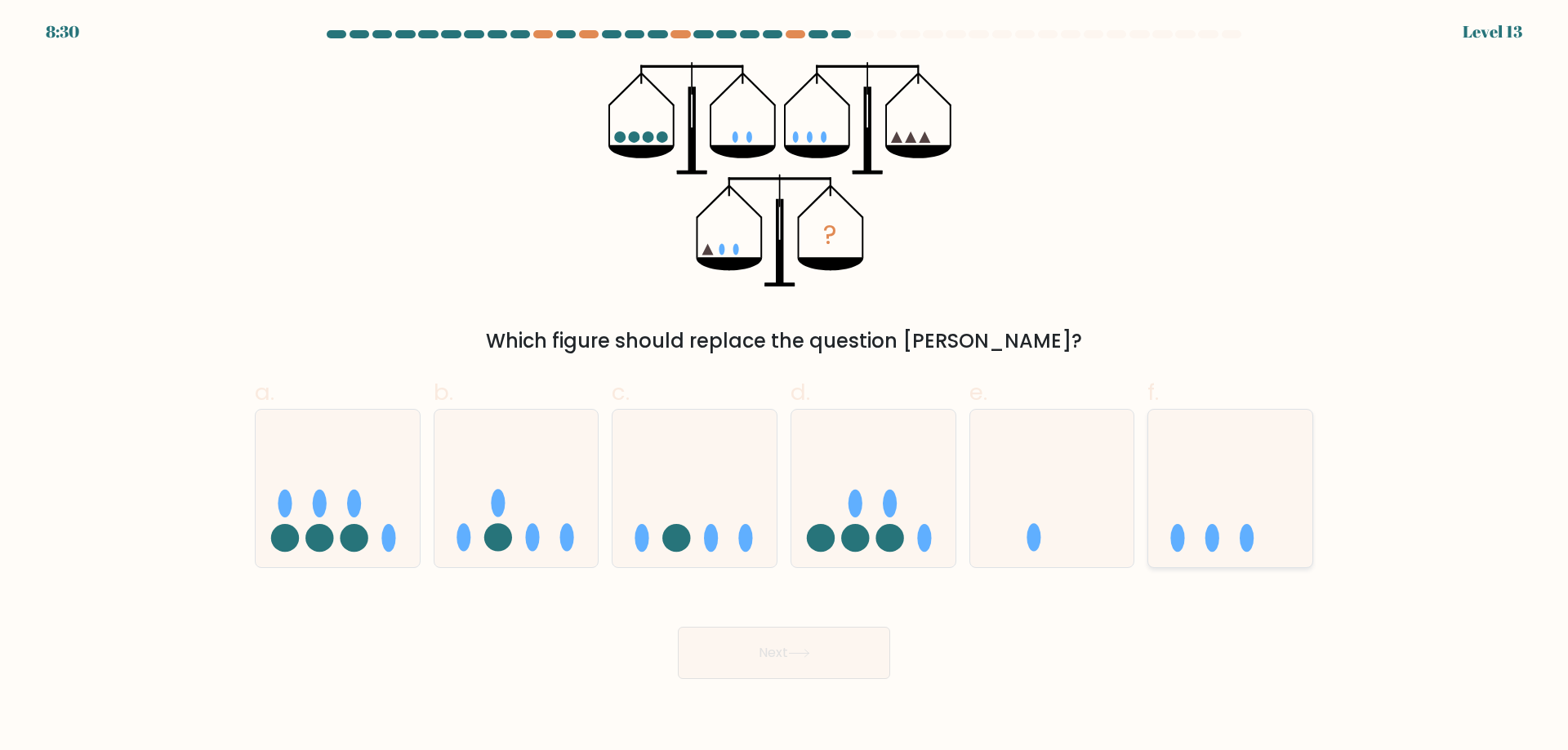
click at [1222, 543] on icon at bounding box center [1229, 488] width 164 height 135
click at [784, 386] on input "f." at bounding box center [784, 381] width 1 height 11
radio input "true"
click at [774, 661] on button "Next" at bounding box center [784, 652] width 212 height 52
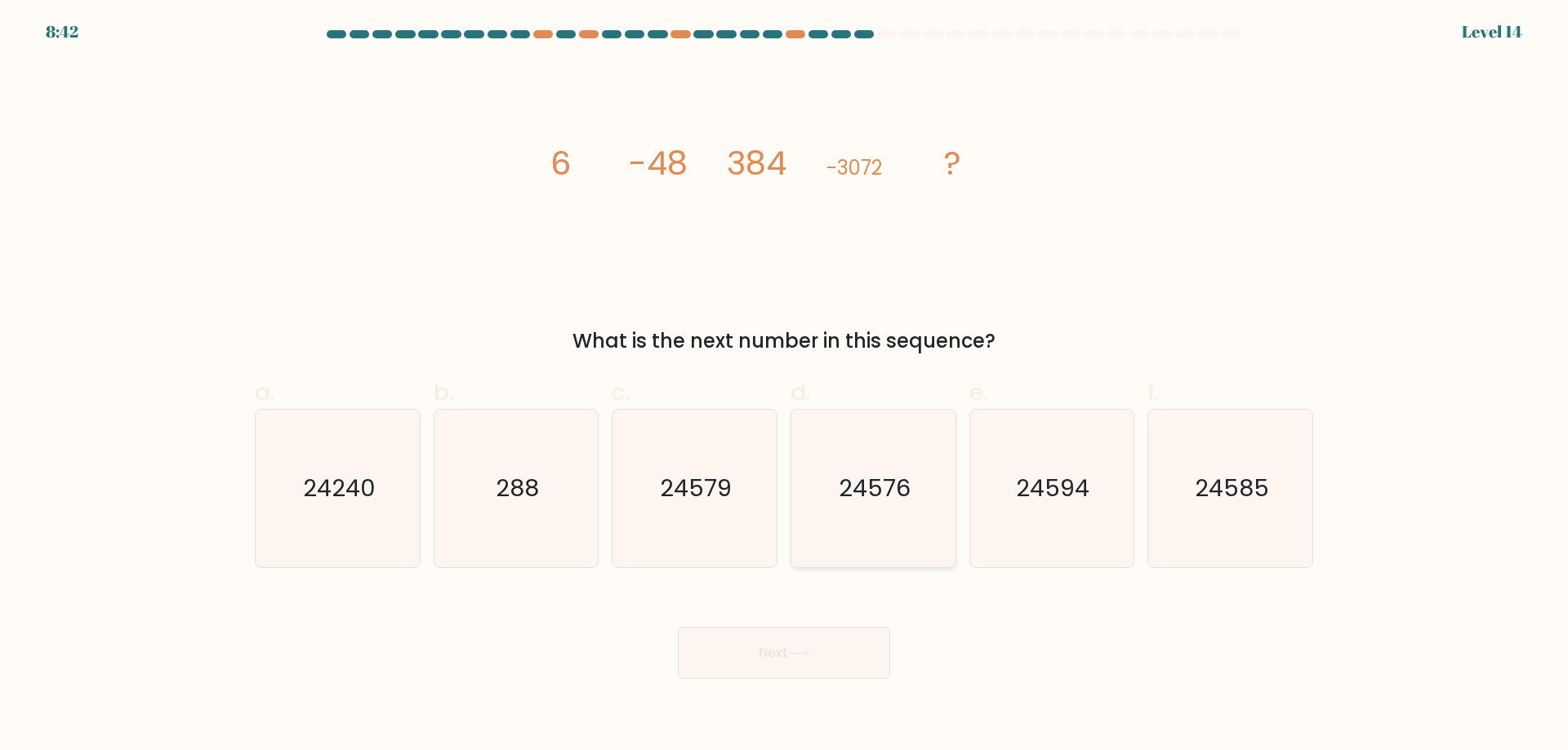
click at [936, 537] on icon "24576" at bounding box center [872, 488] width 157 height 157
click at [784, 386] on input "d. 24576" at bounding box center [784, 381] width 1 height 11
radio input "true"
click at [822, 640] on button "Next" at bounding box center [784, 652] width 212 height 52
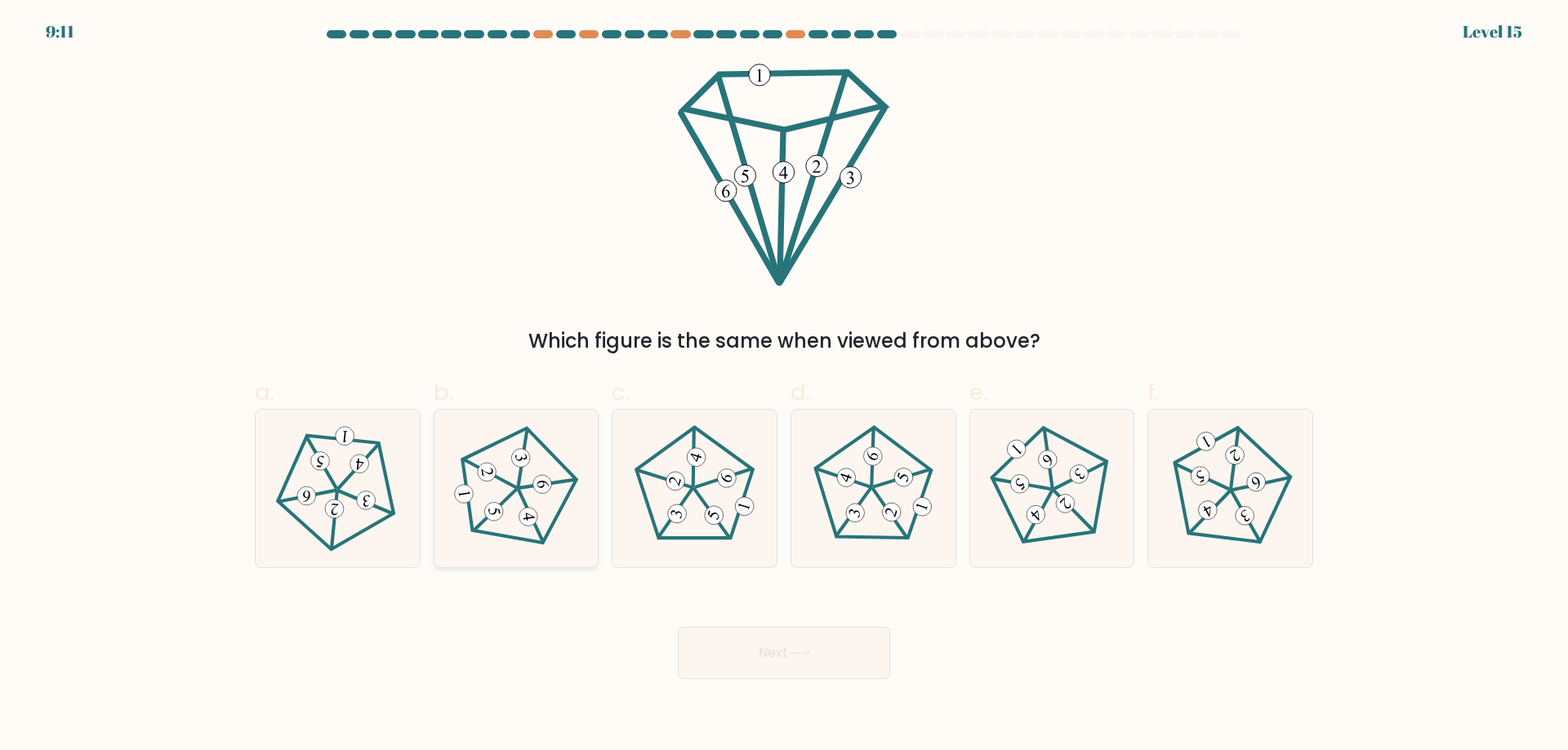
click at [540, 515] on icon at bounding box center [515, 488] width 126 height 126
click at [784, 386] on input "b." at bounding box center [784, 381] width 1 height 11
radio input "true"
click at [900, 539] on icon at bounding box center [872, 488] width 126 height 126
click at [784, 386] on input "d." at bounding box center [784, 381] width 1 height 11
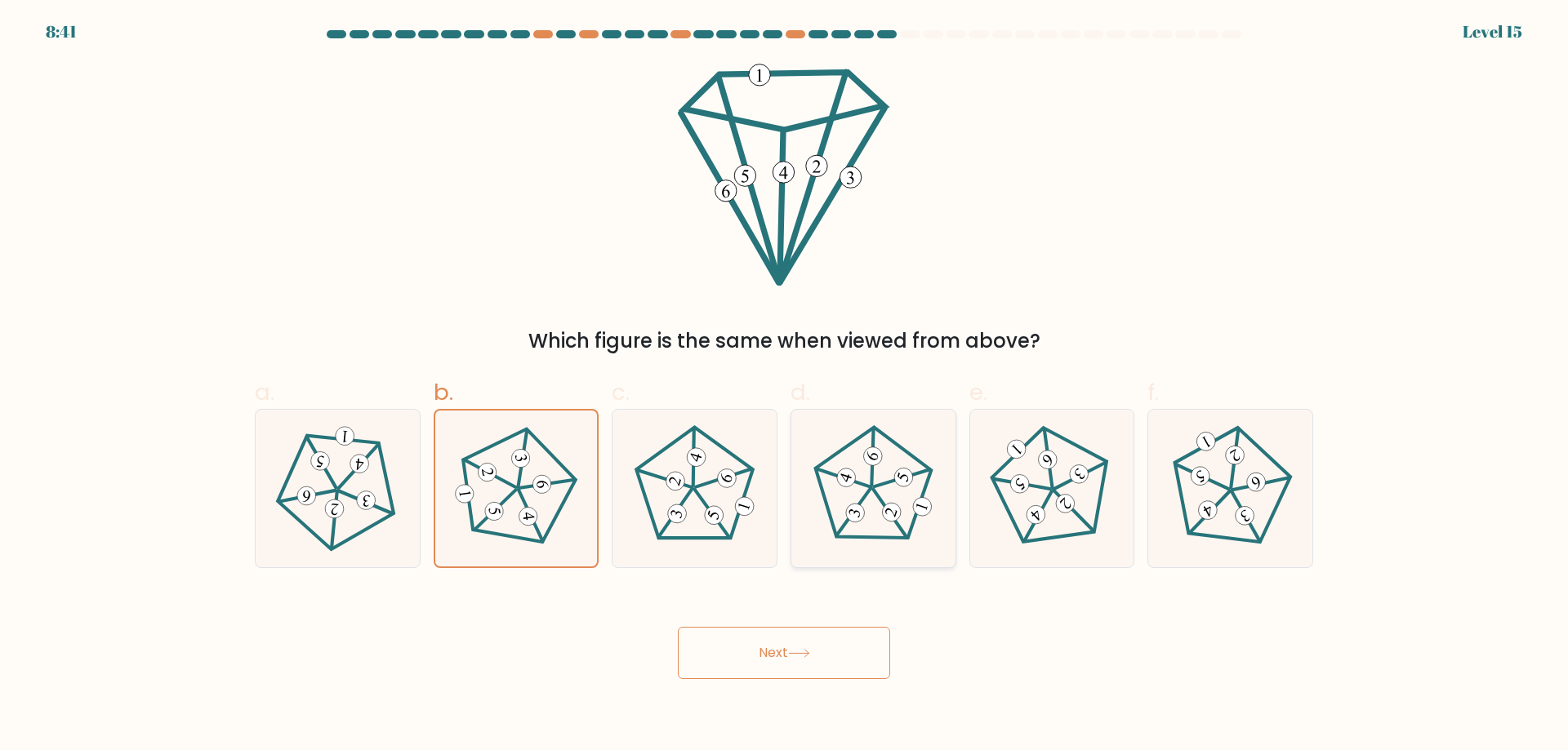
radio input "true"
click at [827, 637] on button "Next" at bounding box center [784, 652] width 212 height 52
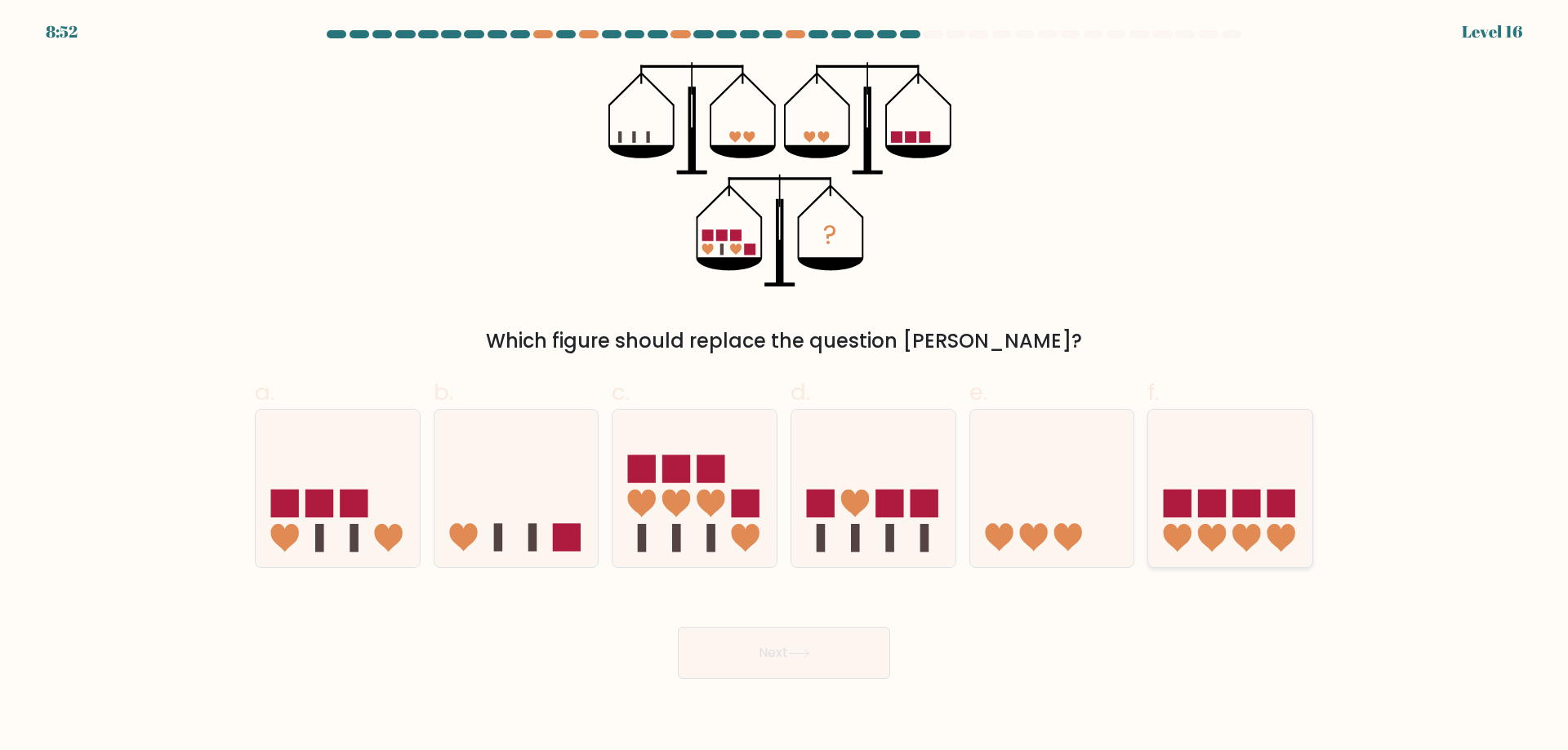
click at [1223, 521] on icon at bounding box center [1229, 488] width 164 height 135
click at [784, 386] on input "f." at bounding box center [784, 381] width 1 height 11
radio input "true"
click at [845, 660] on button "Next" at bounding box center [784, 652] width 212 height 52
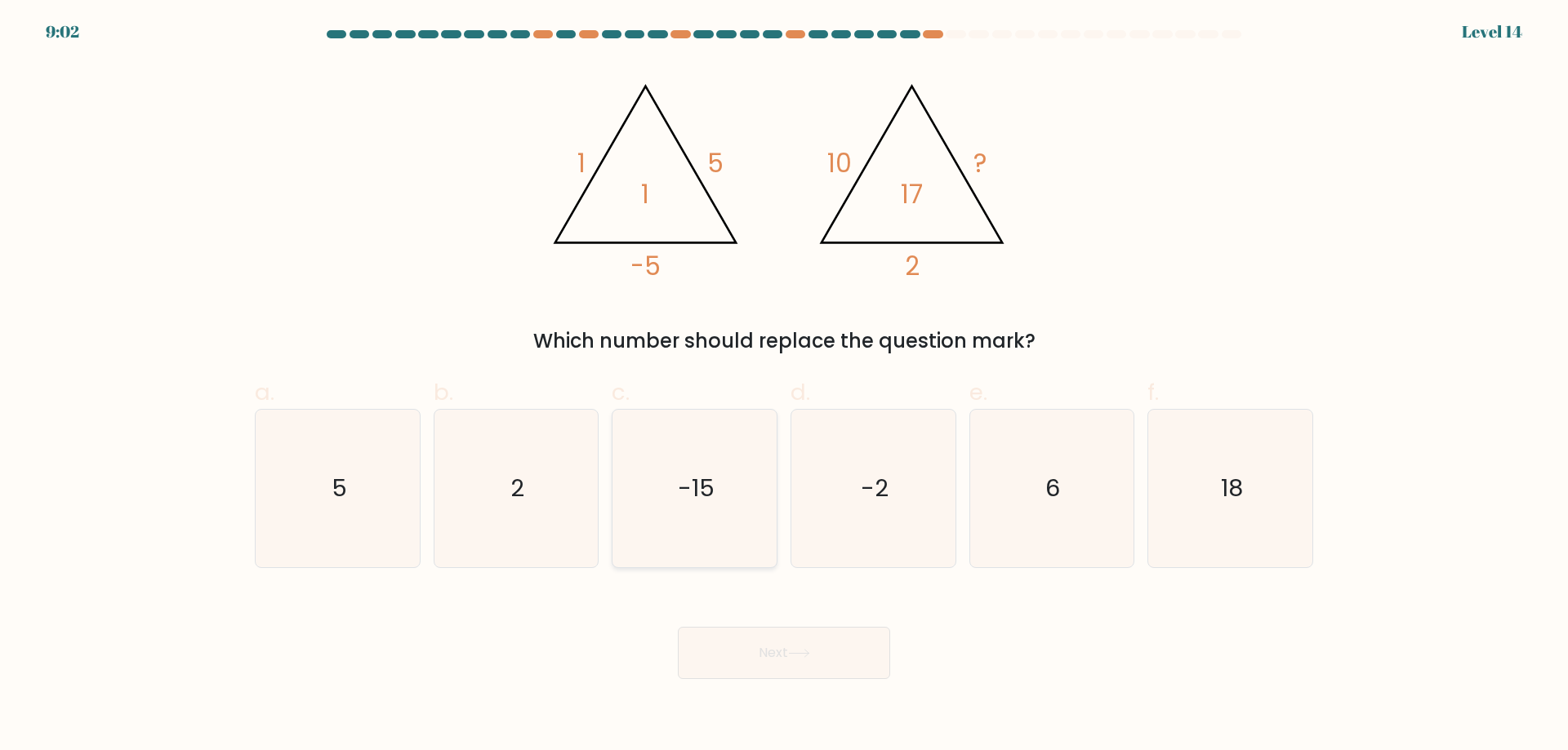
click at [712, 510] on icon "-15" at bounding box center [694, 488] width 157 height 157
click at [784, 386] on input "c. -15" at bounding box center [784, 381] width 1 height 11
radio input "true"
click at [759, 644] on button "Next" at bounding box center [784, 652] width 212 height 52
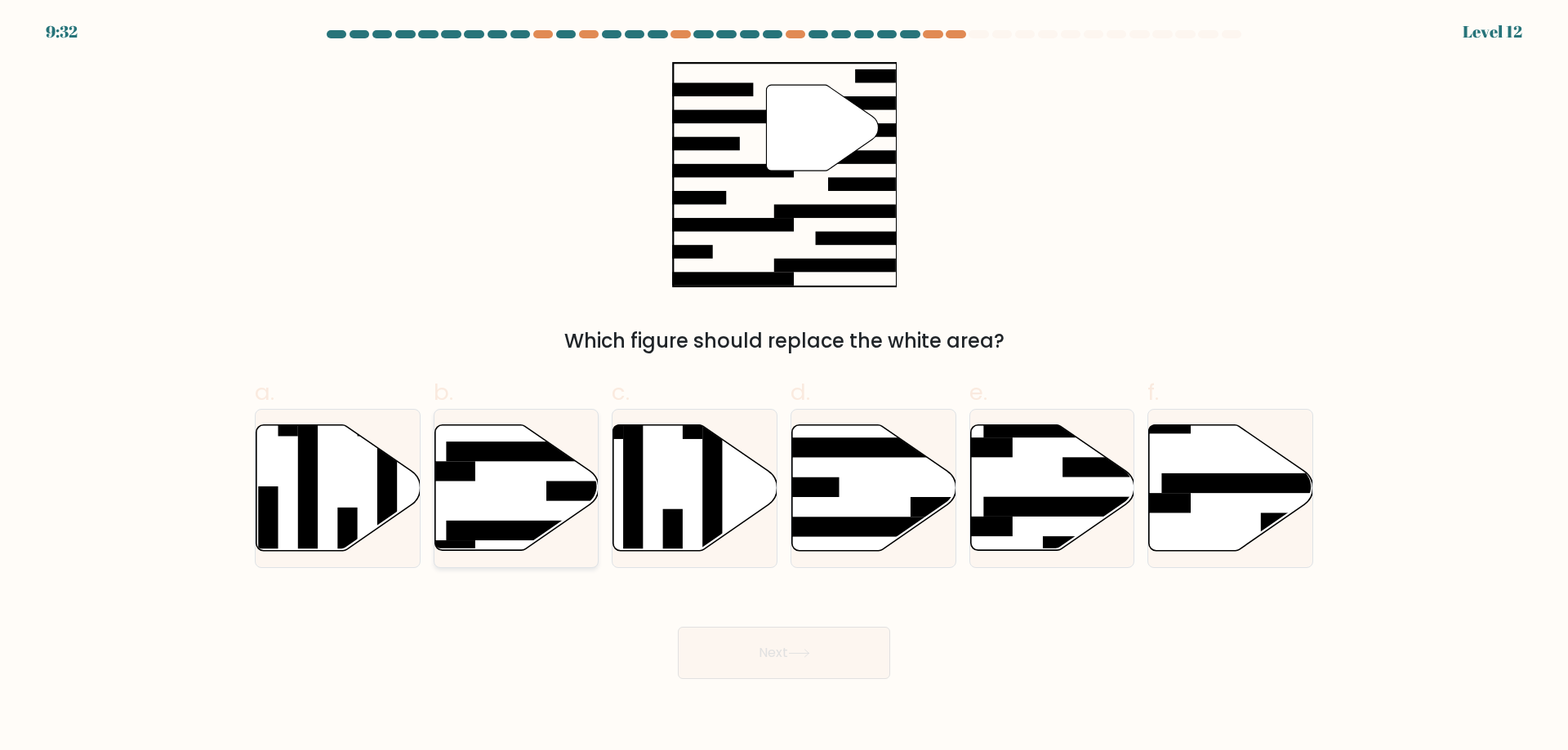
click at [502, 538] on rect at bounding box center [535, 530] width 178 height 19
click at [784, 386] on input "b." at bounding box center [784, 381] width 1 height 11
radio input "true"
click at [790, 666] on button "Next" at bounding box center [784, 652] width 212 height 52
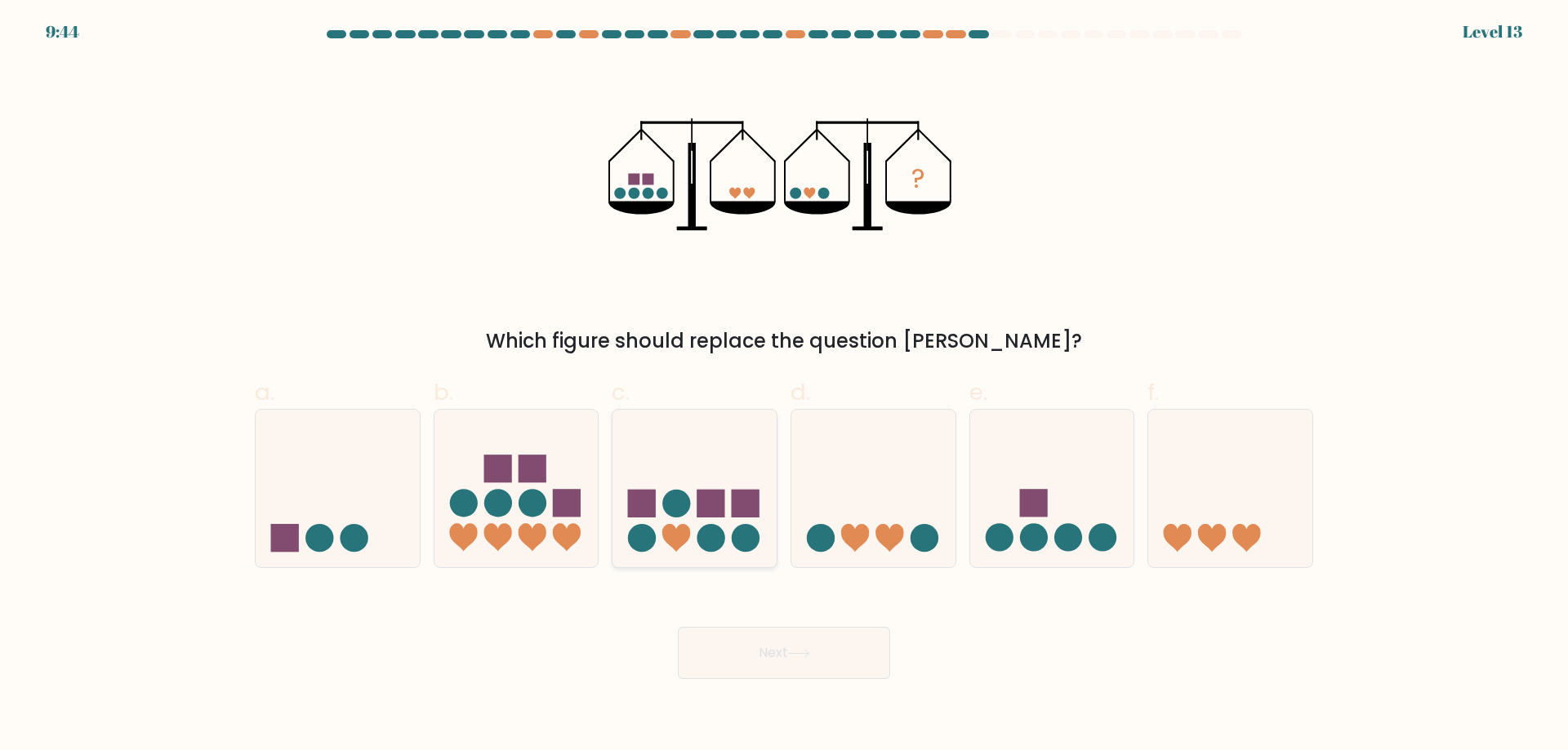
click at [755, 502] on rect at bounding box center [746, 504] width 28 height 28
click at [784, 386] on input "c." at bounding box center [784, 381] width 1 height 11
radio input "true"
click at [799, 652] on icon at bounding box center [799, 653] width 22 height 9
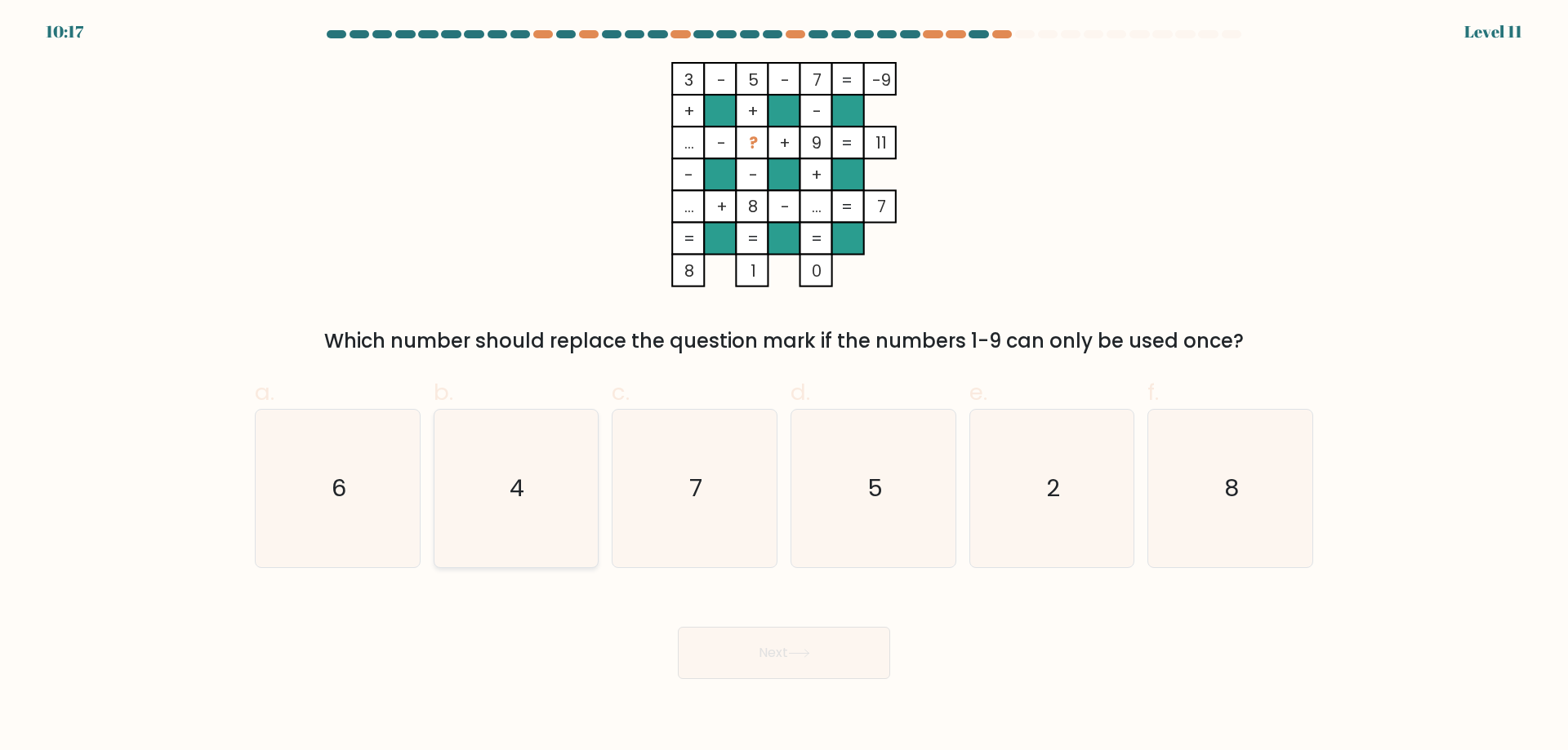
click at [538, 499] on icon "4" at bounding box center [515, 488] width 157 height 157
click at [784, 386] on input "b. 4" at bounding box center [784, 381] width 1 height 11
radio input "true"
click at [749, 648] on button "Next" at bounding box center [784, 652] width 212 height 52
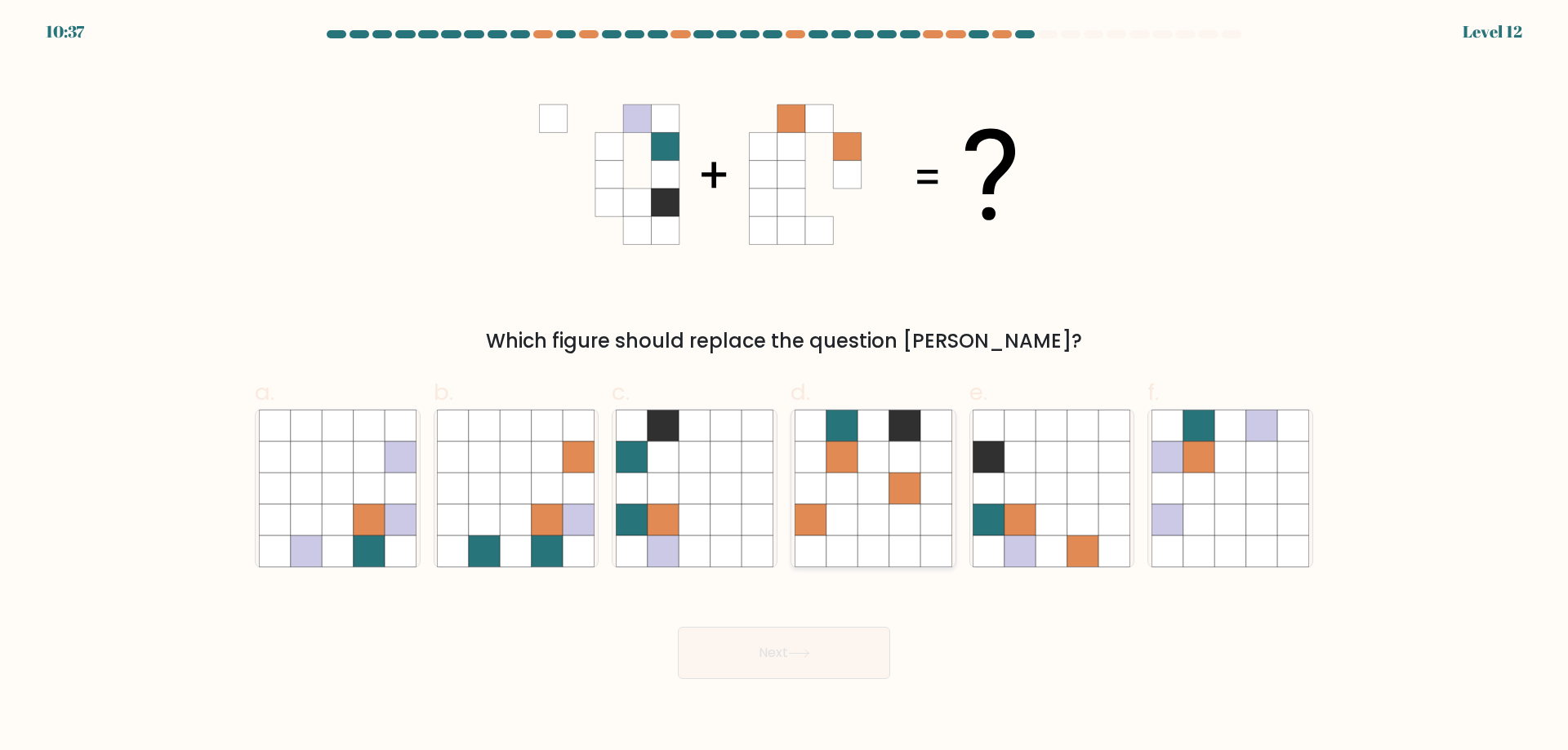
click at [857, 484] on icon at bounding box center [872, 488] width 31 height 31
click at [784, 386] on input "d." at bounding box center [784, 381] width 1 height 11
radio input "true"
click at [1048, 529] on icon at bounding box center [1051, 520] width 31 height 31
click at [784, 386] on input "e." at bounding box center [784, 381] width 1 height 11
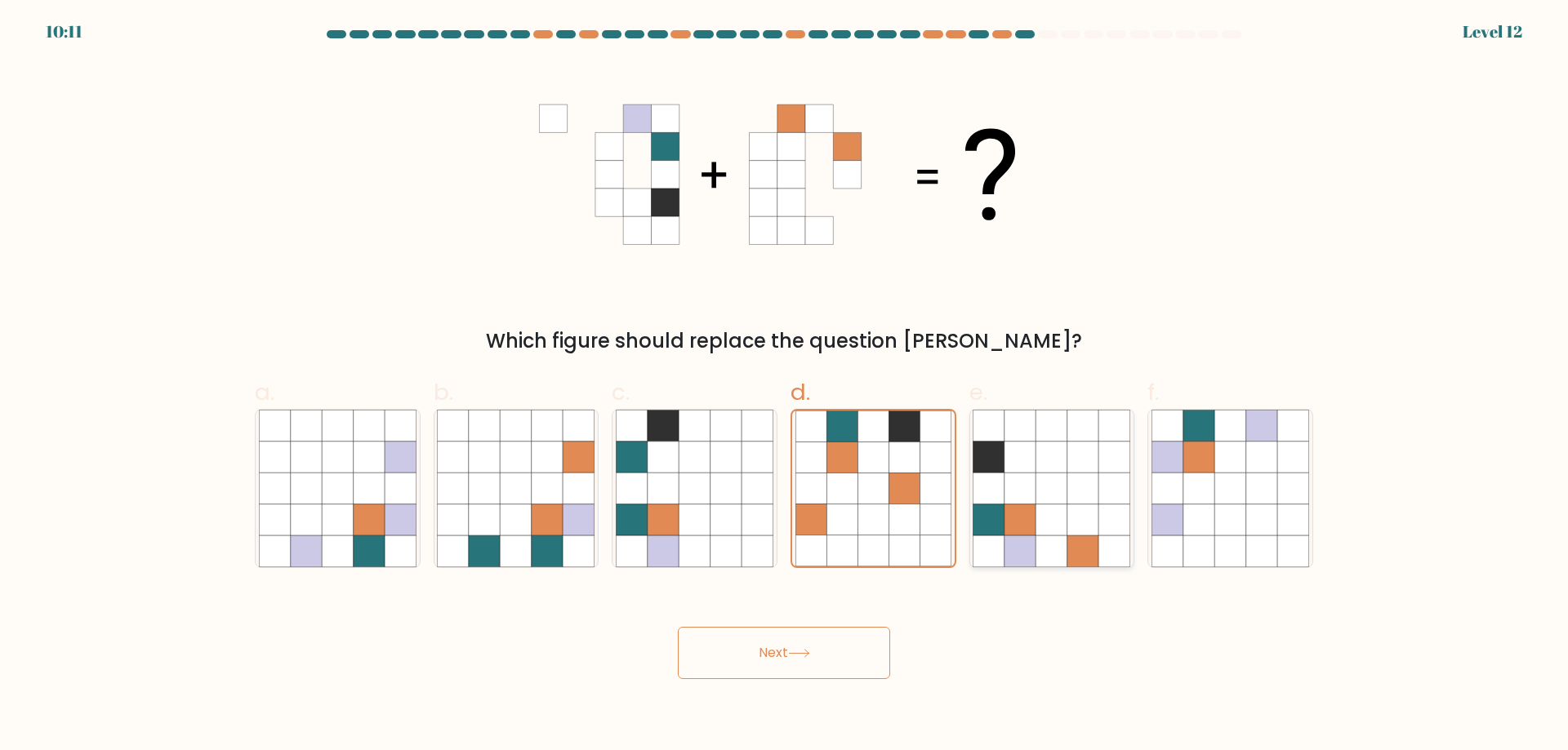
radio input "true"
click at [822, 649] on button "Next" at bounding box center [784, 652] width 212 height 52
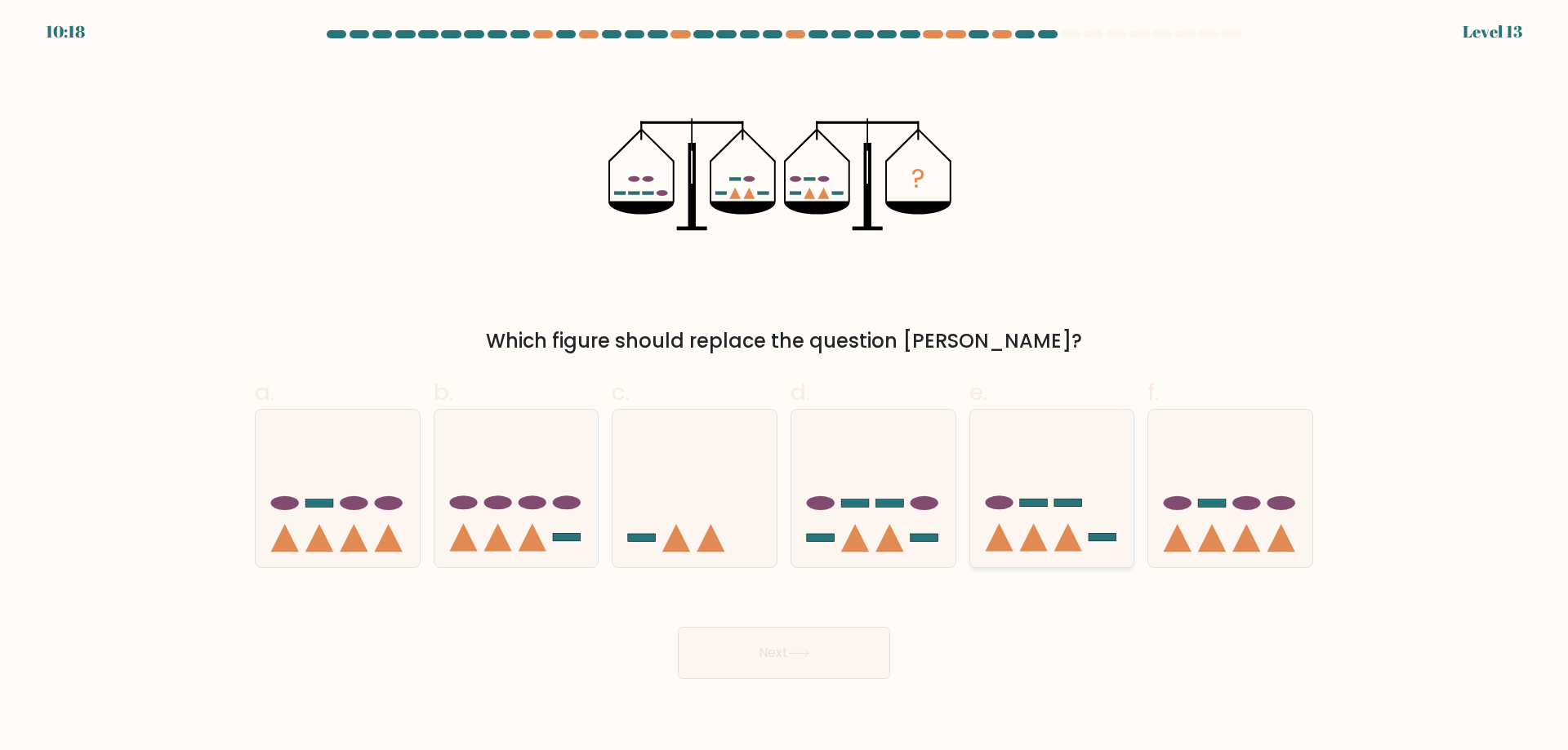
click at [1068, 527] on icon at bounding box center [1068, 538] width 28 height 28
click at [784, 386] on input "e." at bounding box center [784, 381] width 1 height 11
radio input "true"
click at [802, 663] on button "Next" at bounding box center [784, 652] width 212 height 52
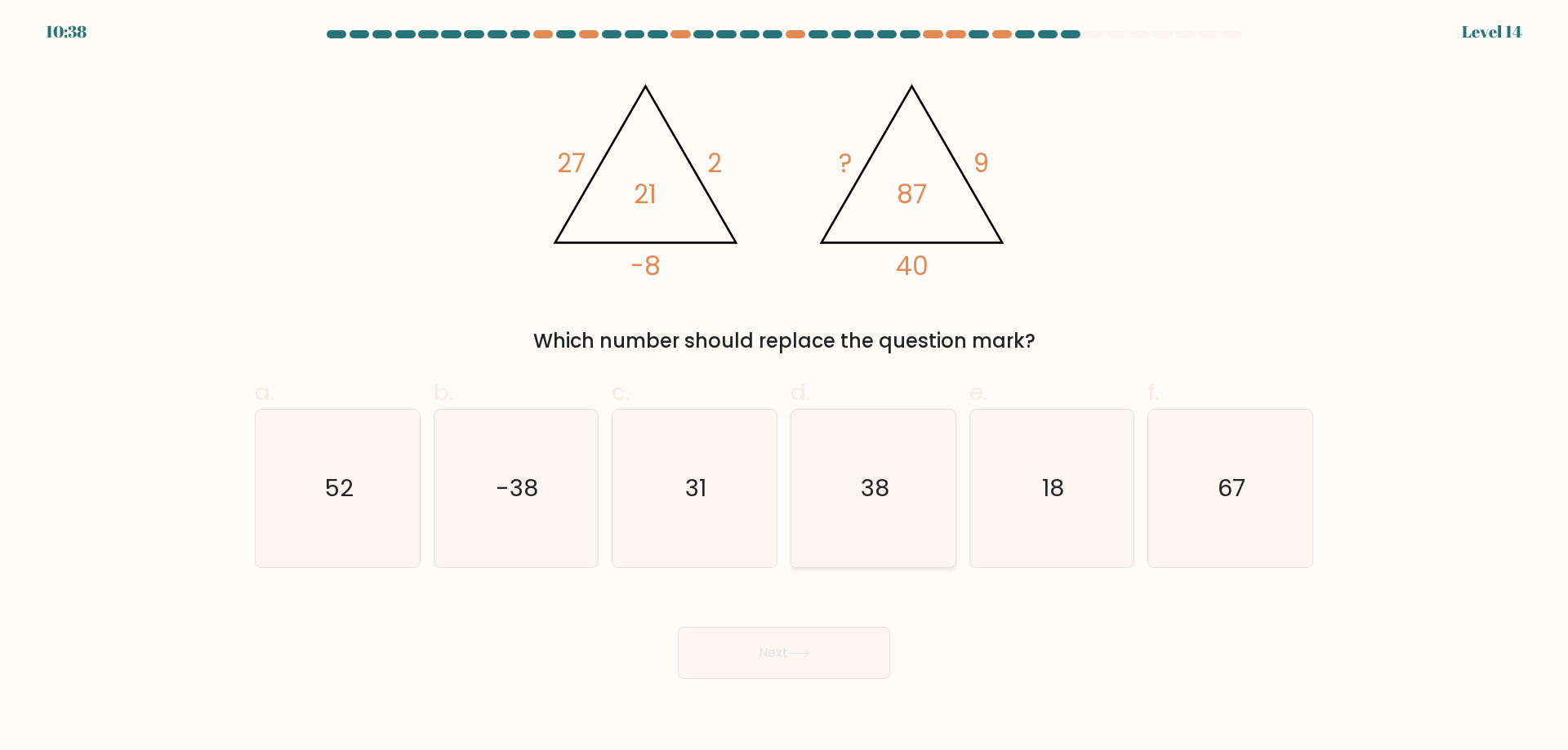
click at [804, 560] on icon "38" at bounding box center [872, 488] width 157 height 157
click at [784, 386] on input "d. 38" at bounding box center [784, 381] width 1 height 11
radio input "true"
click at [829, 642] on button "Next" at bounding box center [784, 652] width 212 height 52
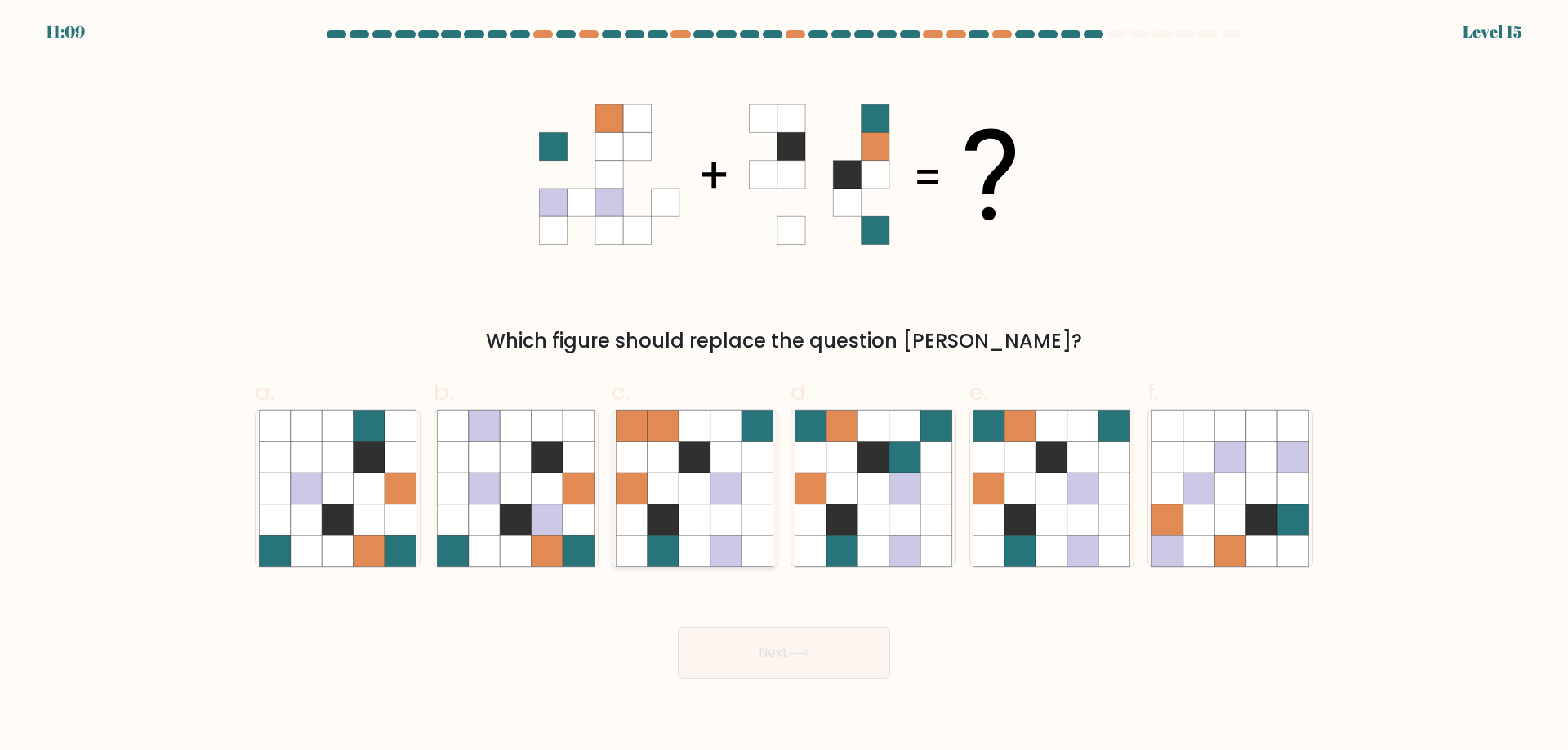
click at [678, 535] on icon at bounding box center [662, 550] width 31 height 31
click at [784, 386] on input "c." at bounding box center [784, 381] width 1 height 11
radio input "true"
click at [1078, 545] on icon at bounding box center [1082, 550] width 31 height 31
click at [784, 386] on input "e." at bounding box center [784, 381] width 1 height 11
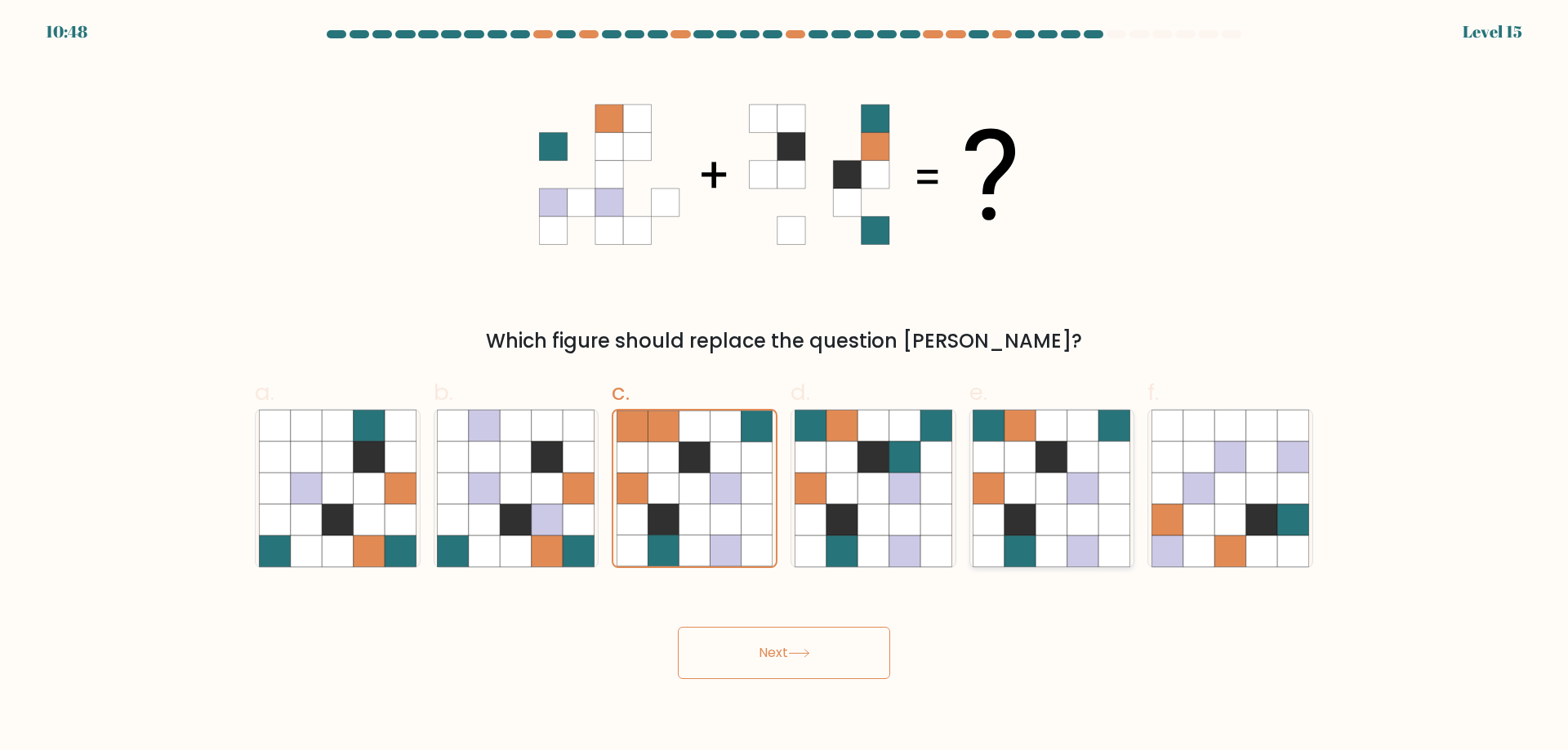
radio input "true"
click at [725, 658] on button "Next" at bounding box center [784, 652] width 212 height 52
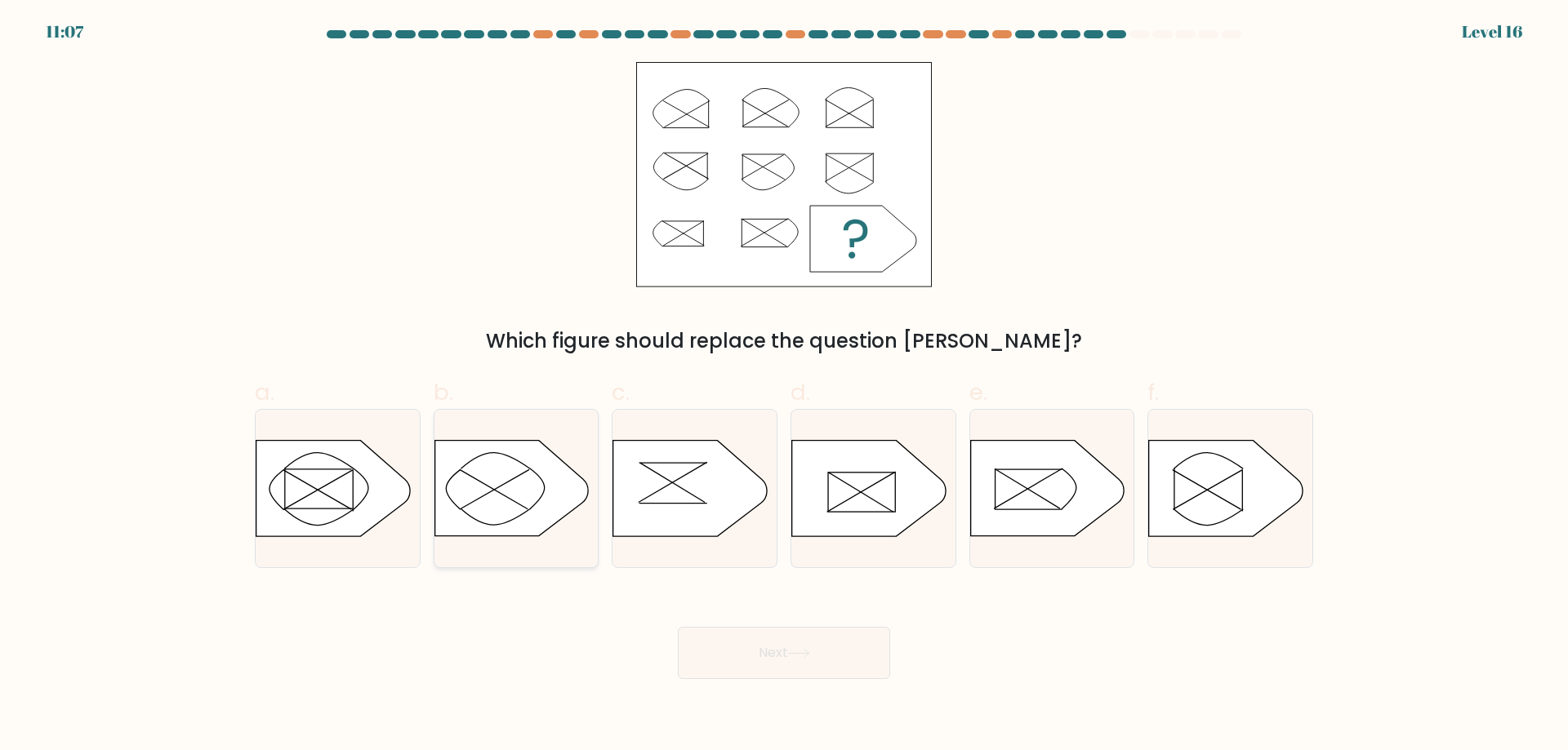
click at [539, 502] on icon at bounding box center [511, 488] width 154 height 96
click at [784, 386] on input "b." at bounding box center [784, 381] width 1 height 11
radio input "true"
click at [1234, 519] on icon at bounding box center [1225, 488] width 154 height 96
click at [784, 386] on input "f." at bounding box center [784, 381] width 1 height 11
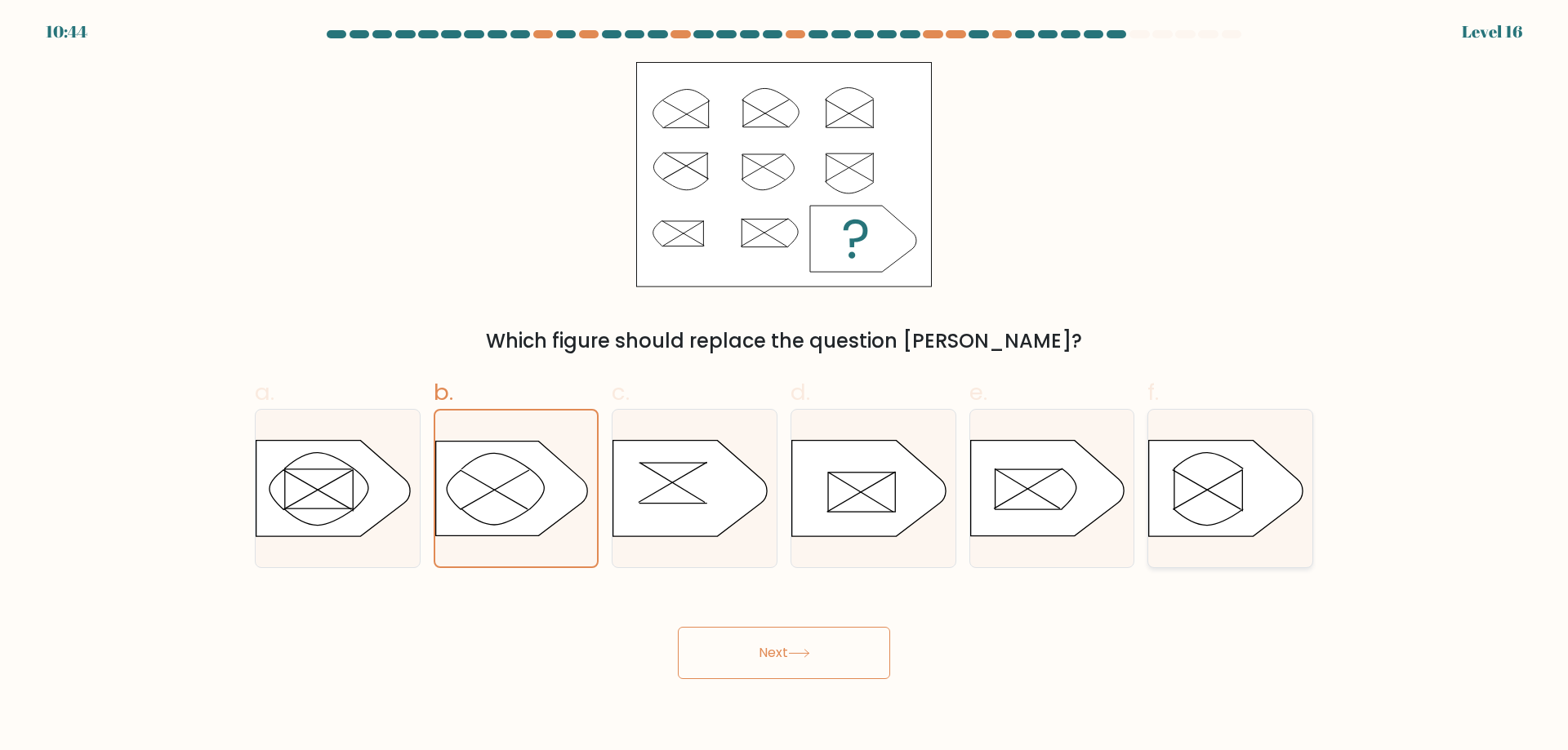
radio input "true"
click at [769, 644] on button "Next" at bounding box center [784, 652] width 212 height 52
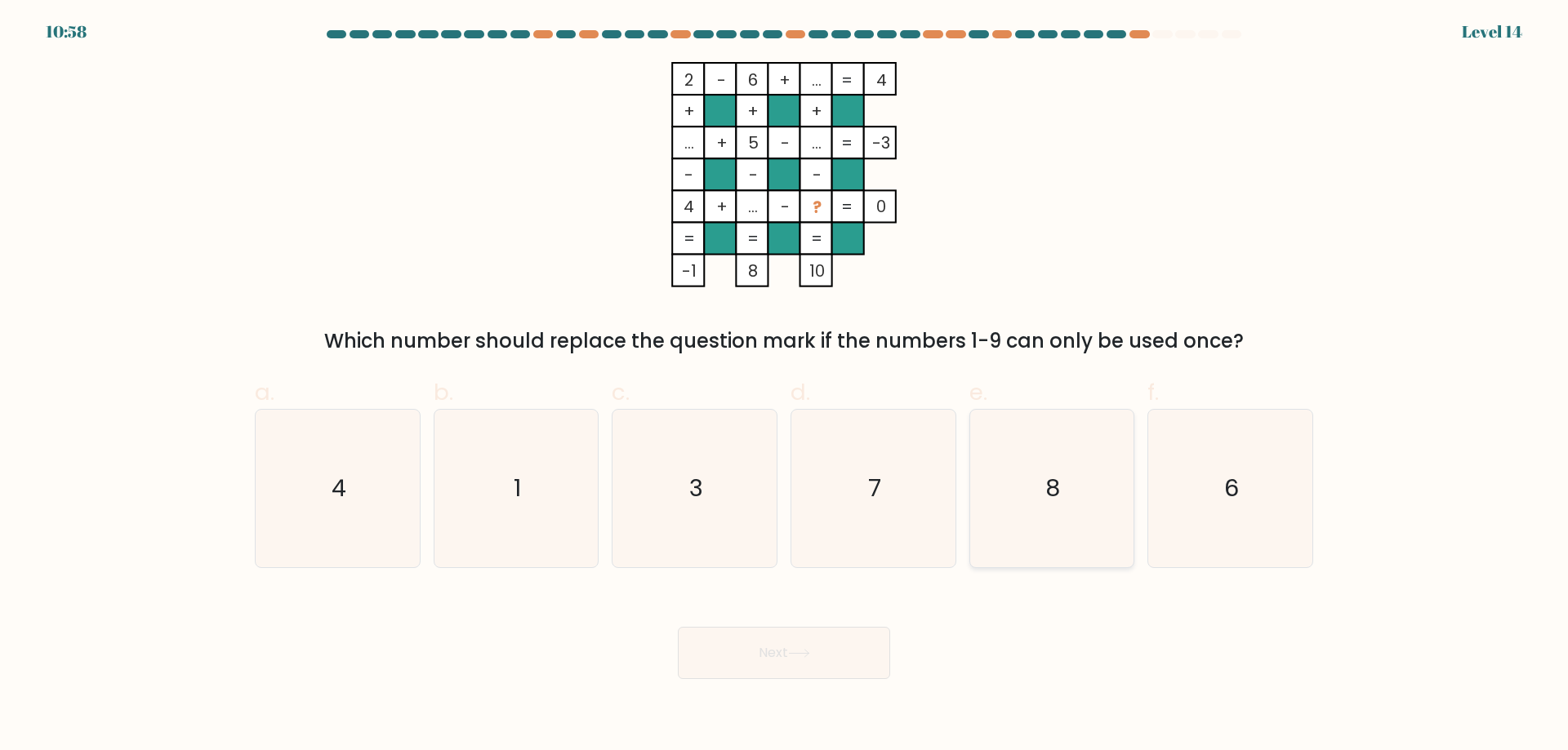
click at [1038, 509] on icon "8" at bounding box center [1051, 488] width 157 height 157
click at [784, 386] on input "e. 8" at bounding box center [784, 381] width 1 height 11
radio input "true"
click at [770, 665] on button "Next" at bounding box center [784, 652] width 212 height 52
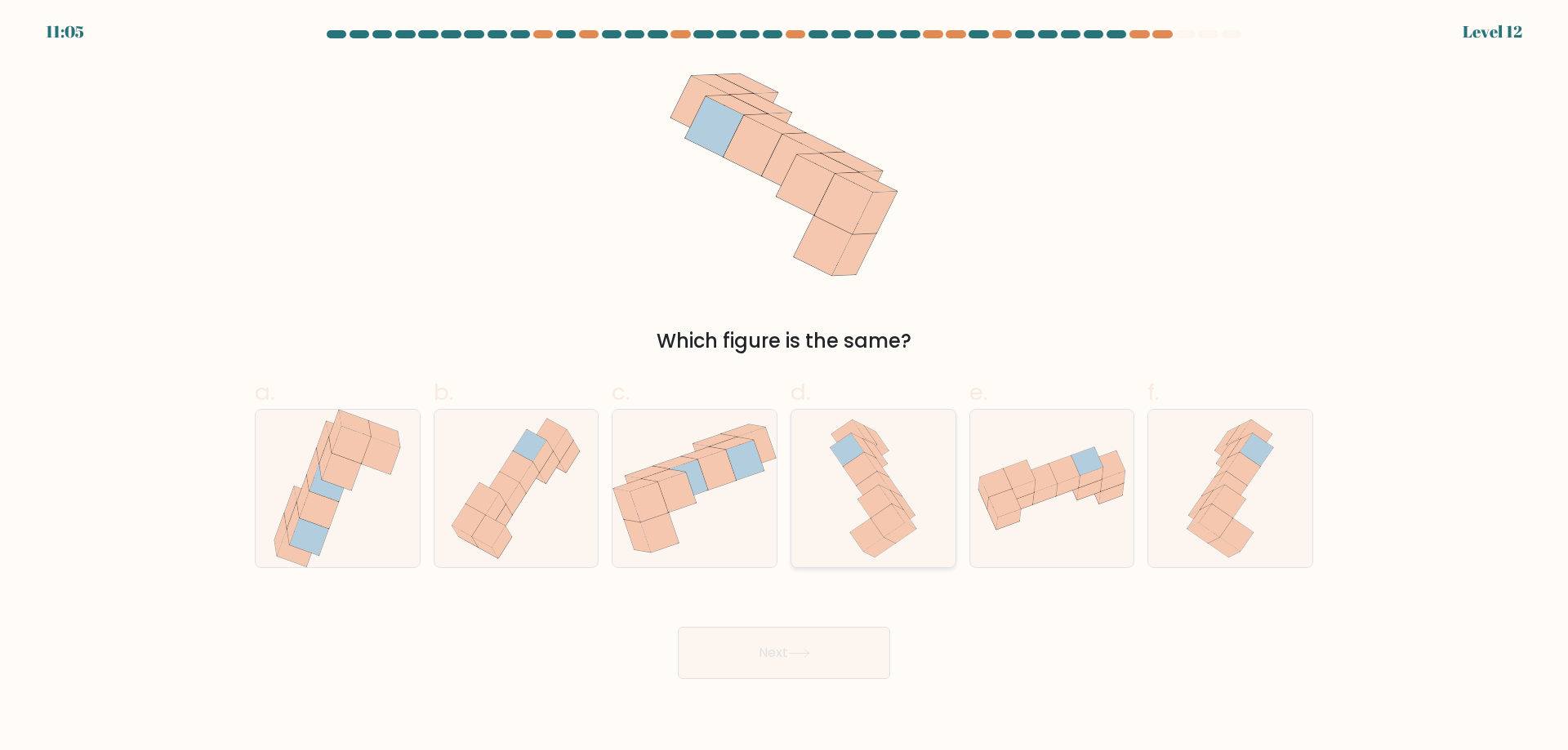
click at [837, 528] on icon at bounding box center [873, 488] width 100 height 157
click at [784, 386] on input "d." at bounding box center [784, 381] width 1 height 11
radio input "true"
click at [809, 665] on button "Next" at bounding box center [784, 652] width 212 height 52
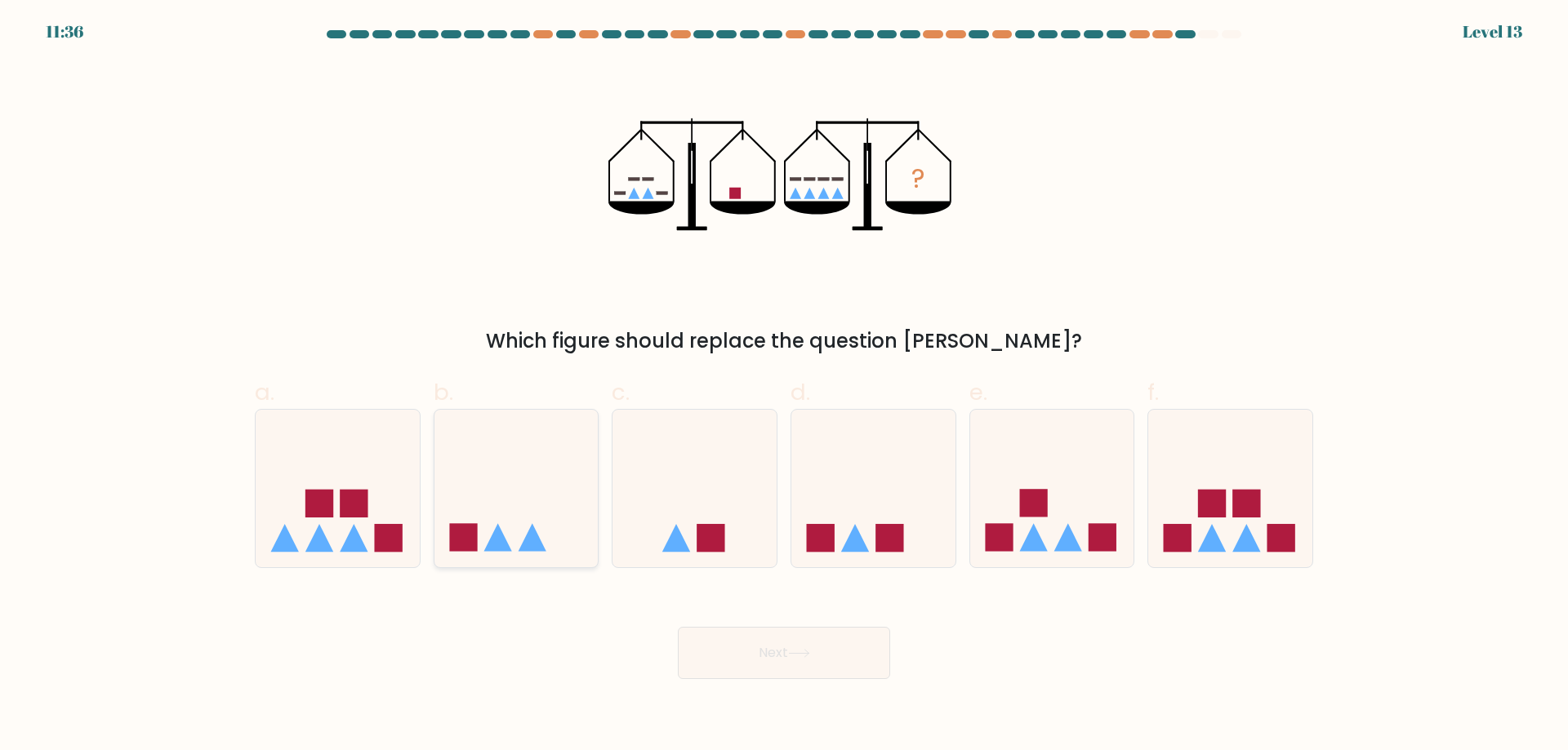
click at [524, 544] on icon at bounding box center [533, 538] width 28 height 28
click at [784, 386] on input "b." at bounding box center [784, 381] width 1 height 11
radio input "true"
click at [829, 647] on button "Next" at bounding box center [784, 652] width 212 height 52
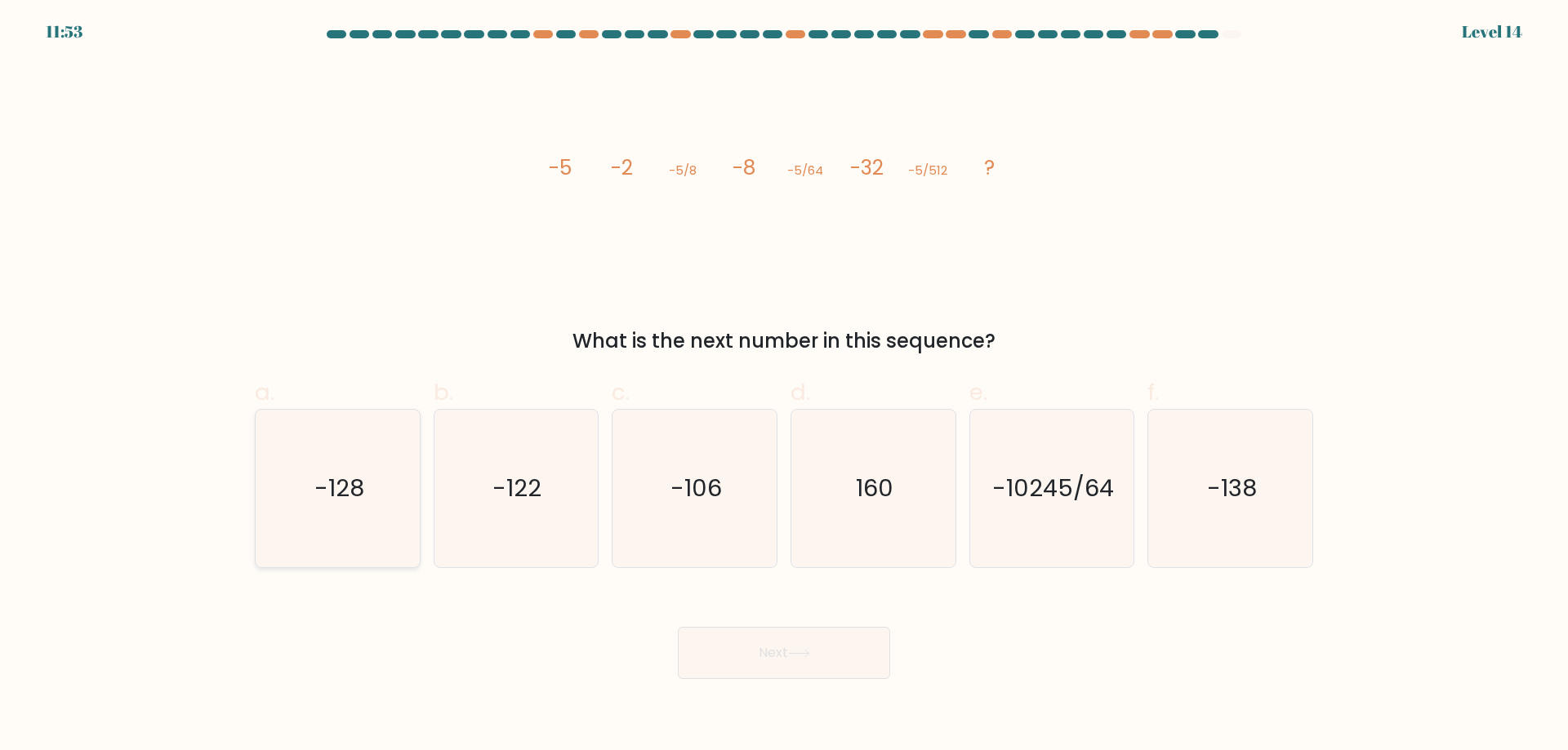
click at [401, 519] on icon "-128" at bounding box center [337, 488] width 157 height 157
click at [784, 386] on input "a. -128" at bounding box center [784, 381] width 1 height 11
radio input "true"
click at [827, 667] on button "Next" at bounding box center [784, 652] width 212 height 52
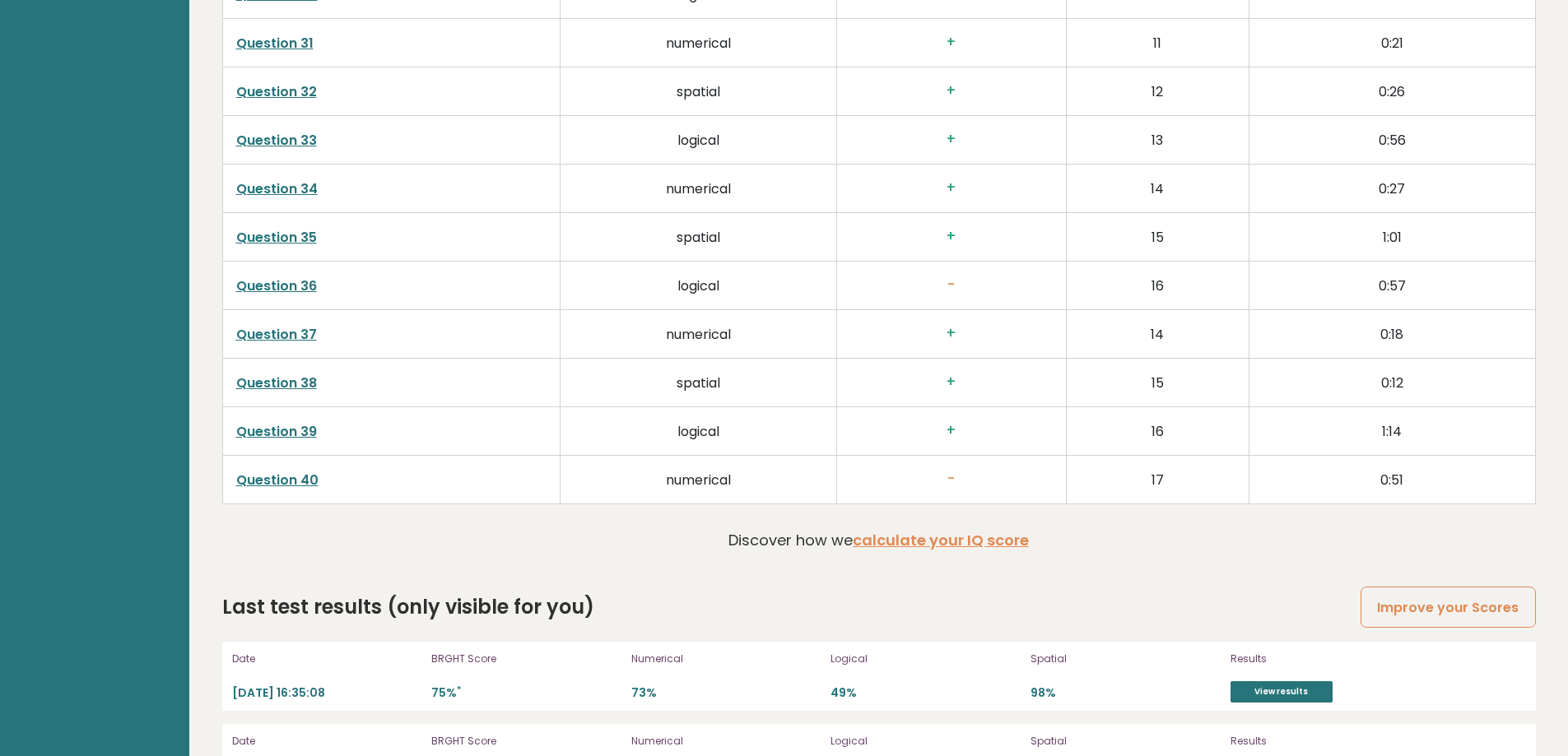
scroll to position [4340, 0]
